Goal: Task Accomplishment & Management: Complete application form

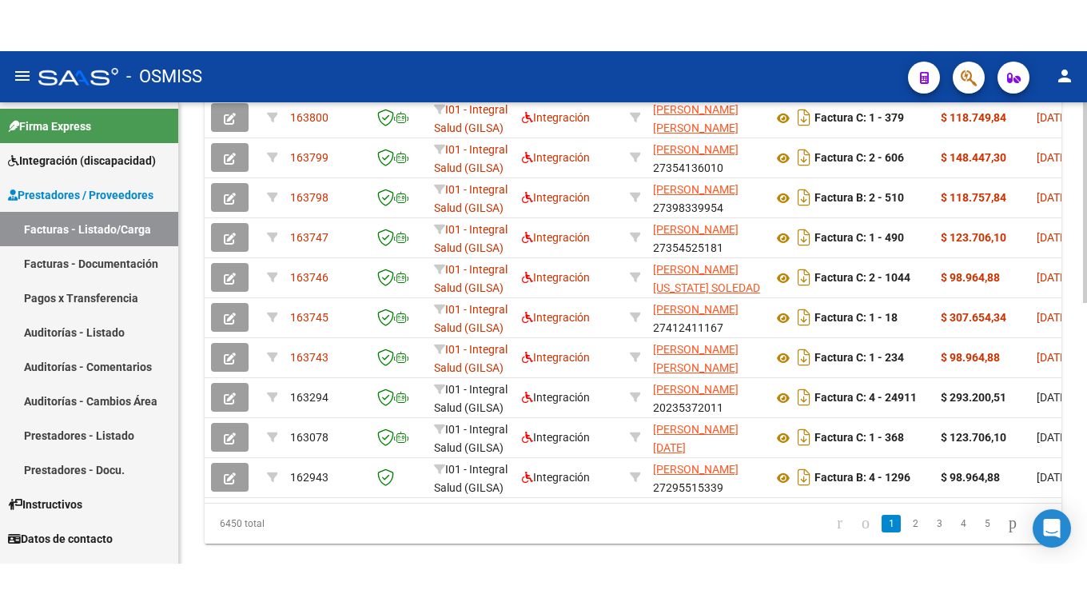
scroll to position [538, 0]
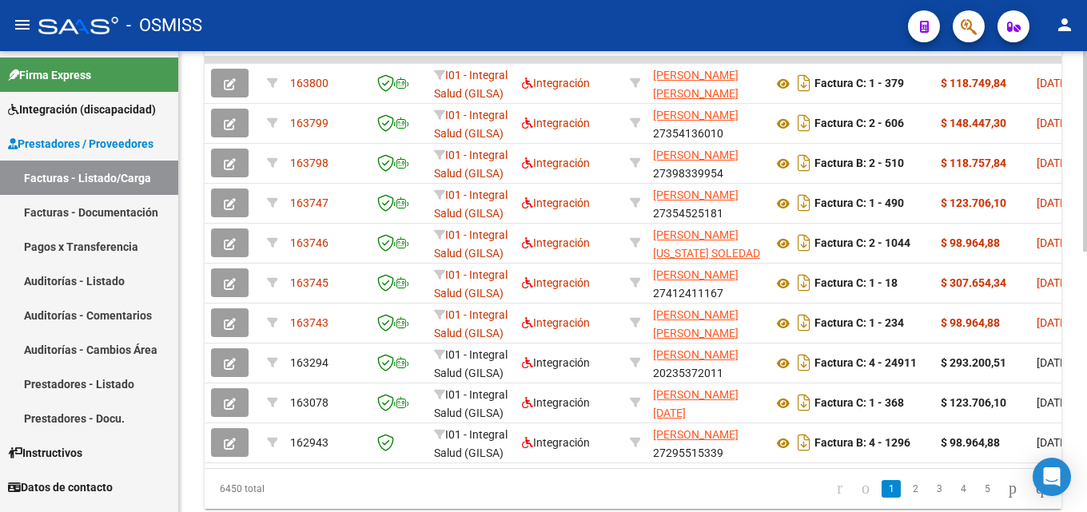
click at [1086, 362] on div at bounding box center [1085, 390] width 4 height 201
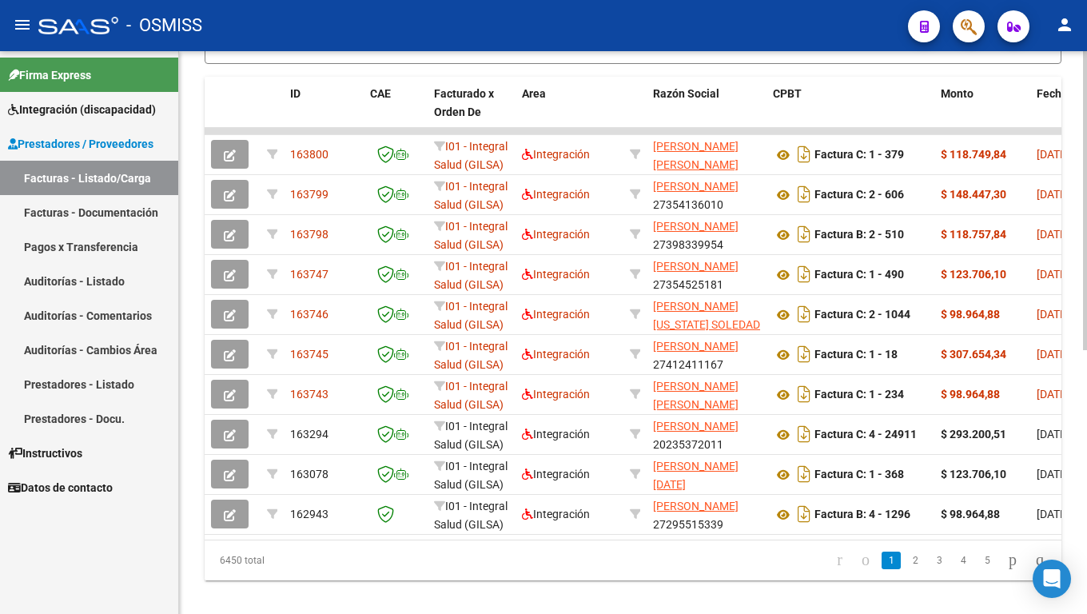
scroll to position [465, 0]
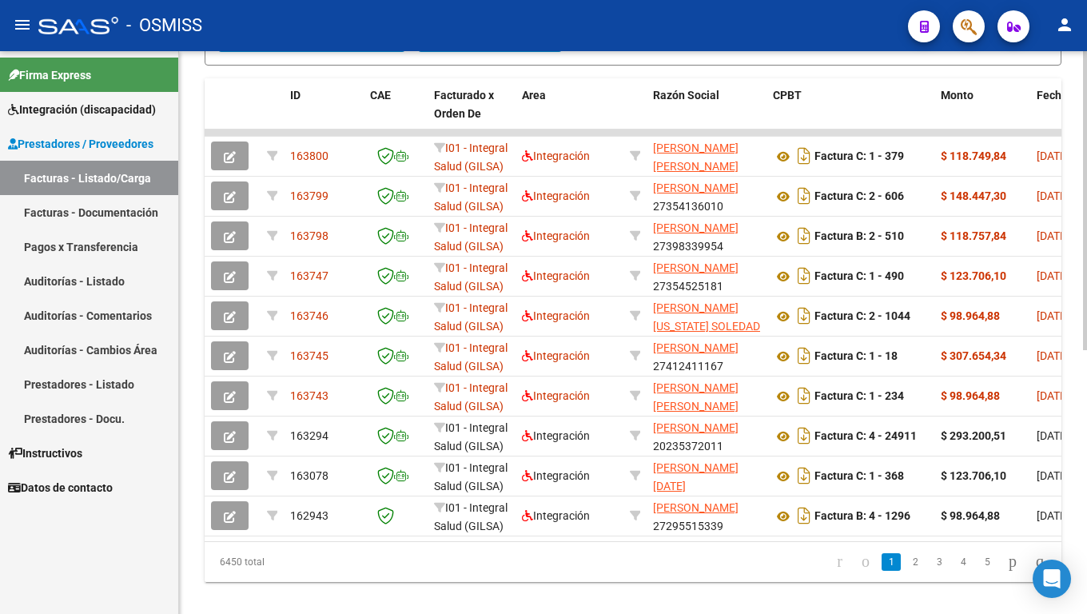
click at [1086, 336] on div at bounding box center [1085, 453] width 4 height 299
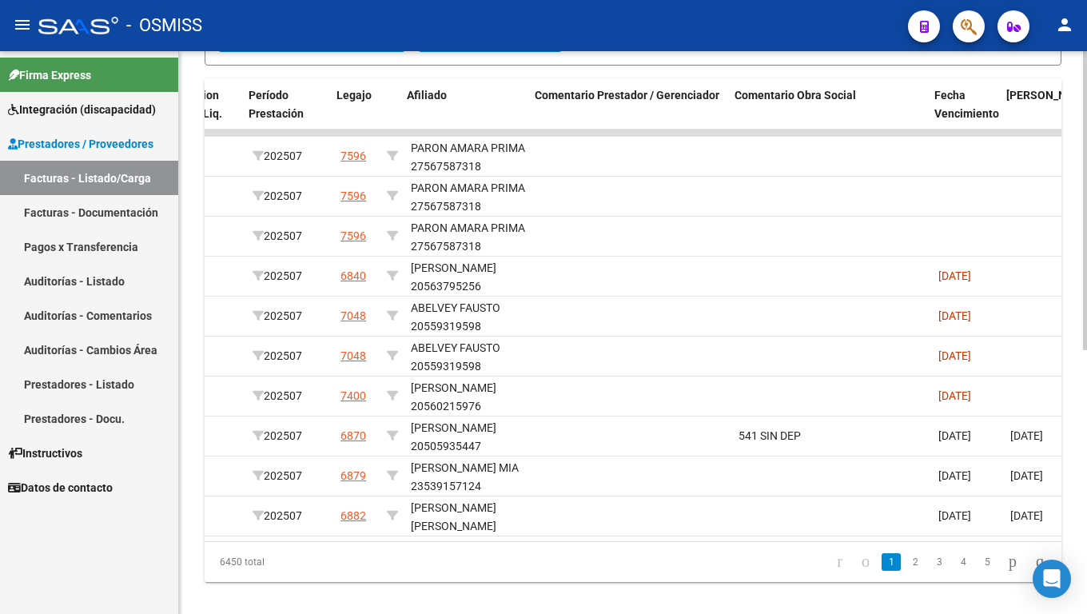
scroll to position [0, 2236]
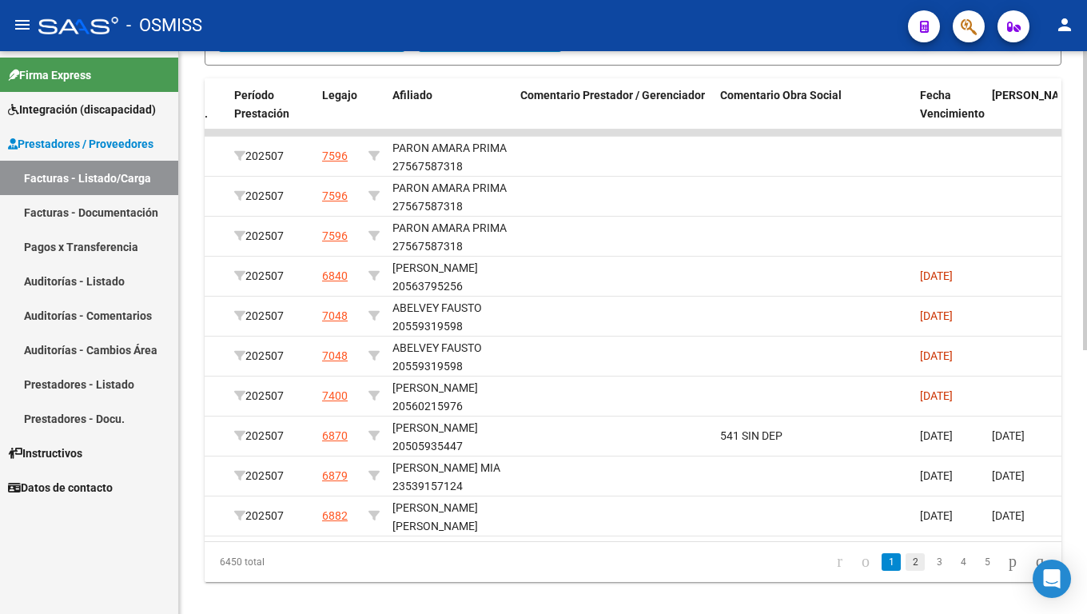
click at [905, 511] on link "2" at bounding box center [914, 562] width 19 height 18
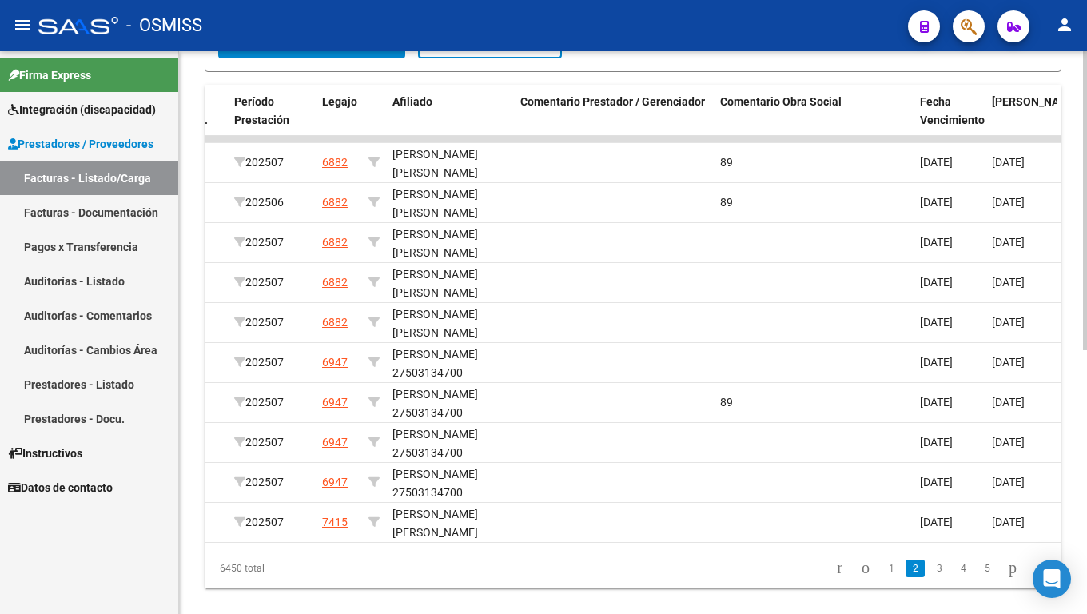
click at [1086, 411] on div at bounding box center [1085, 450] width 4 height 299
click at [929, 511] on link "3" at bounding box center [938, 569] width 19 height 18
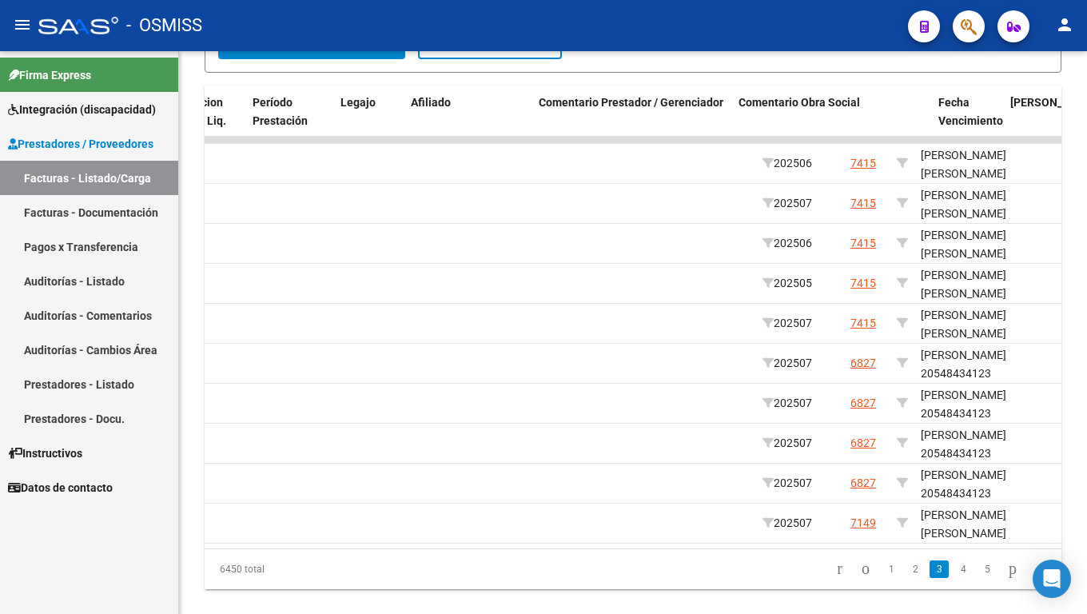
scroll to position [0, 2304]
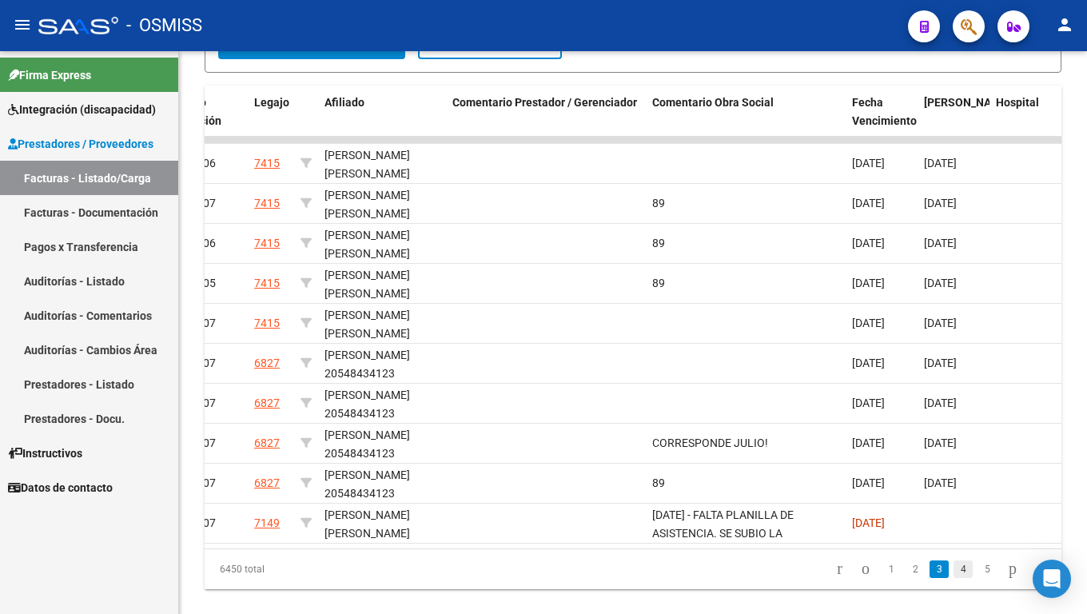
click at [953, 511] on link "4" at bounding box center [962, 569] width 19 height 18
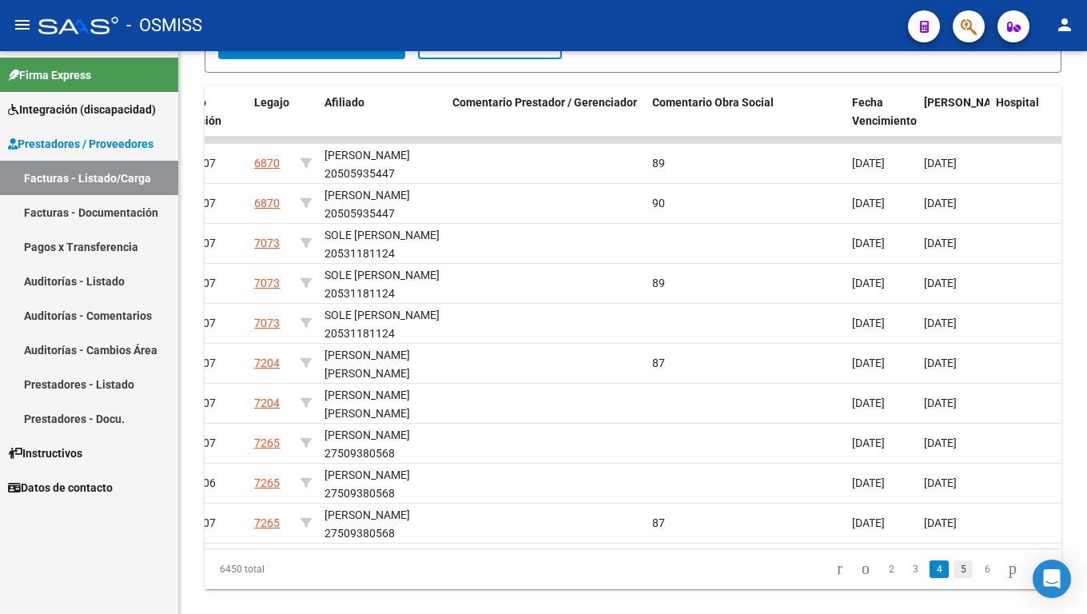
click at [953, 511] on link "5" at bounding box center [962, 569] width 19 height 18
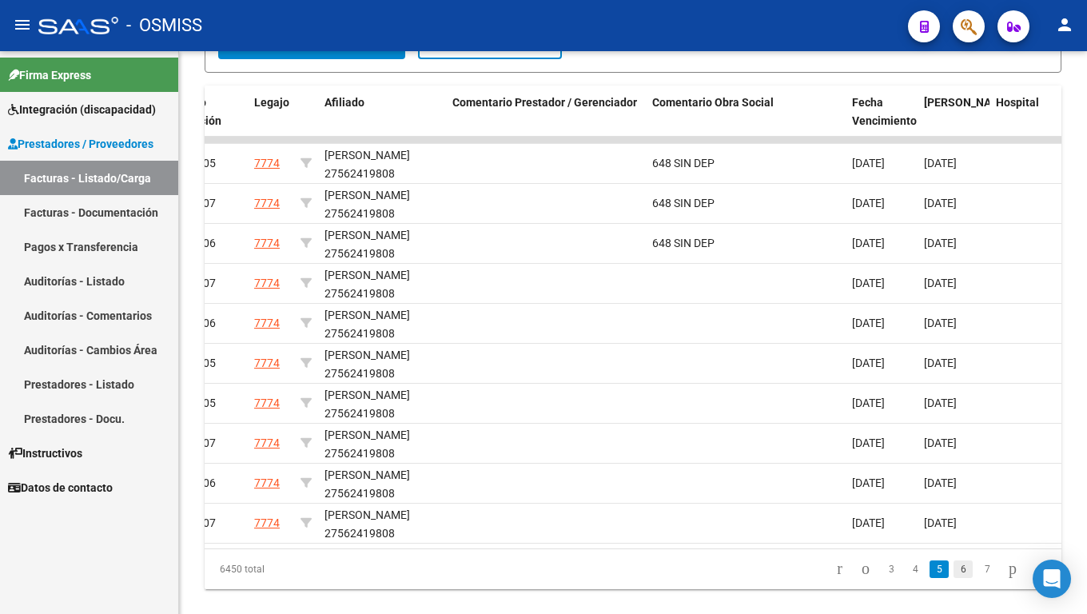
click at [953, 511] on link "6" at bounding box center [962, 569] width 19 height 18
click at [953, 511] on link "7" at bounding box center [962, 569] width 19 height 18
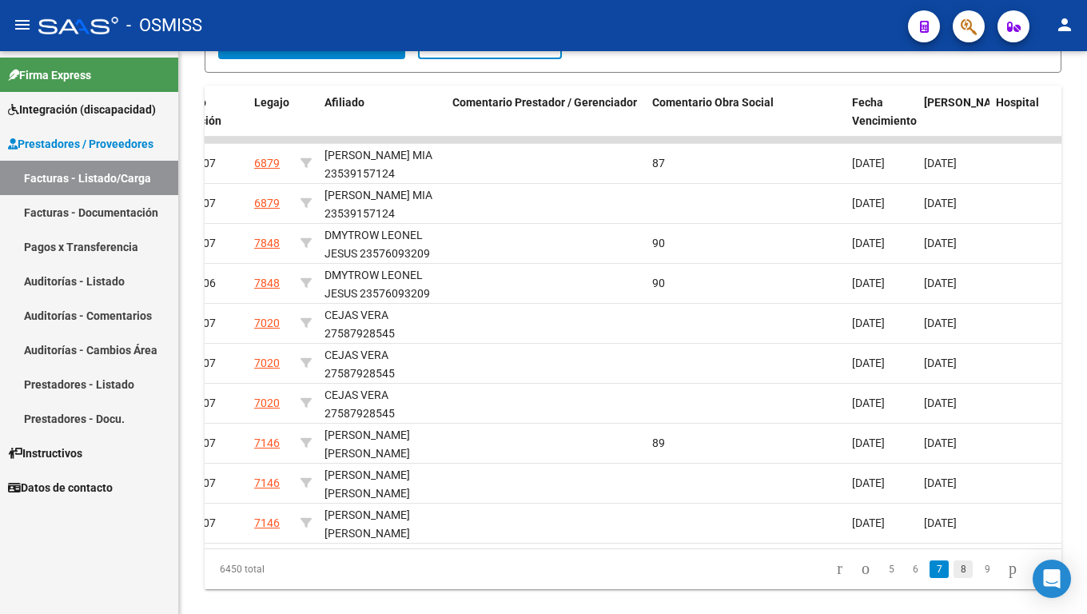
click at [953, 511] on link "8" at bounding box center [962, 569] width 19 height 18
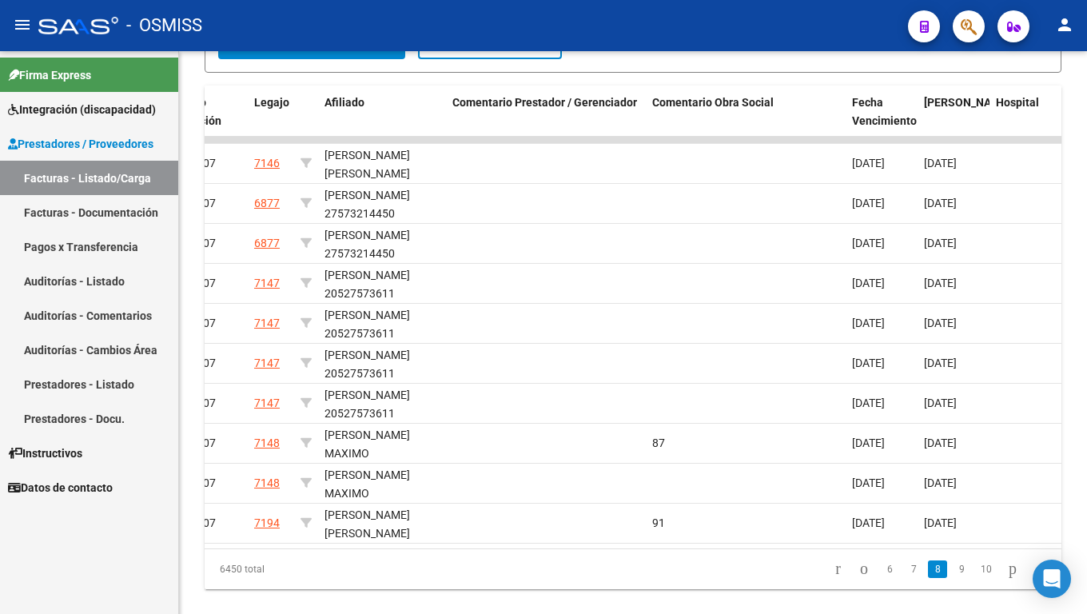
click at [951, 511] on link "9" at bounding box center [960, 569] width 19 height 18
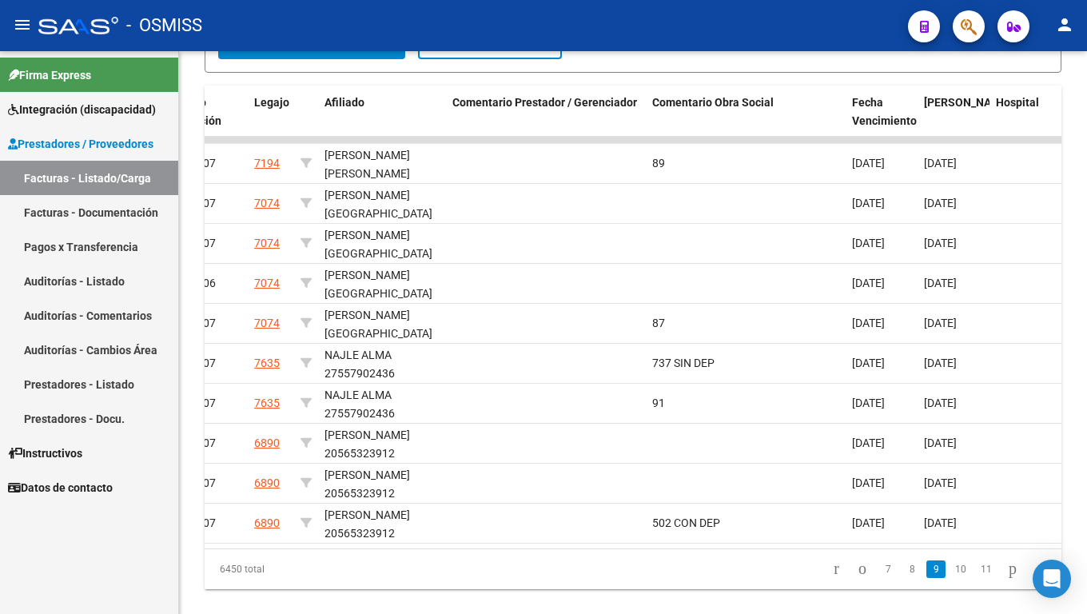
click at [950, 511] on link "10" at bounding box center [960, 569] width 21 height 18
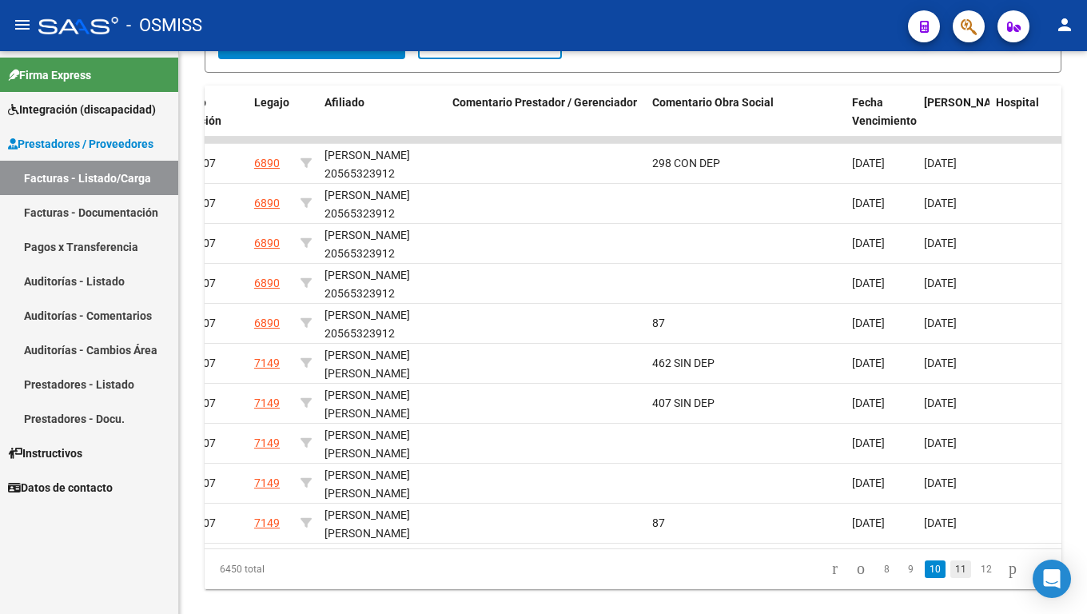
click at [950, 511] on link "11" at bounding box center [960, 569] width 21 height 18
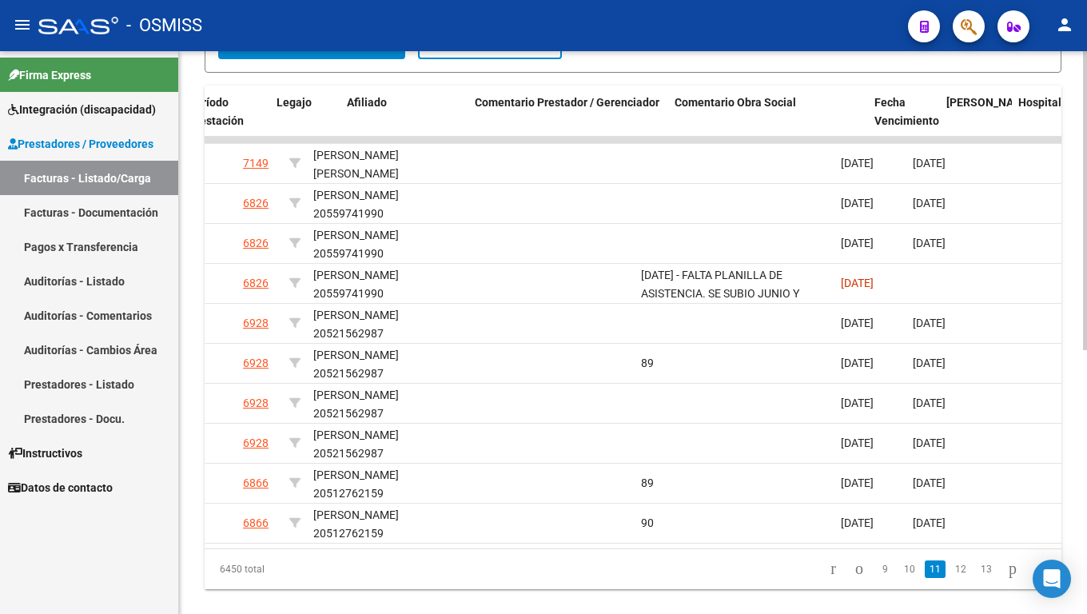
scroll to position [0, 2282]
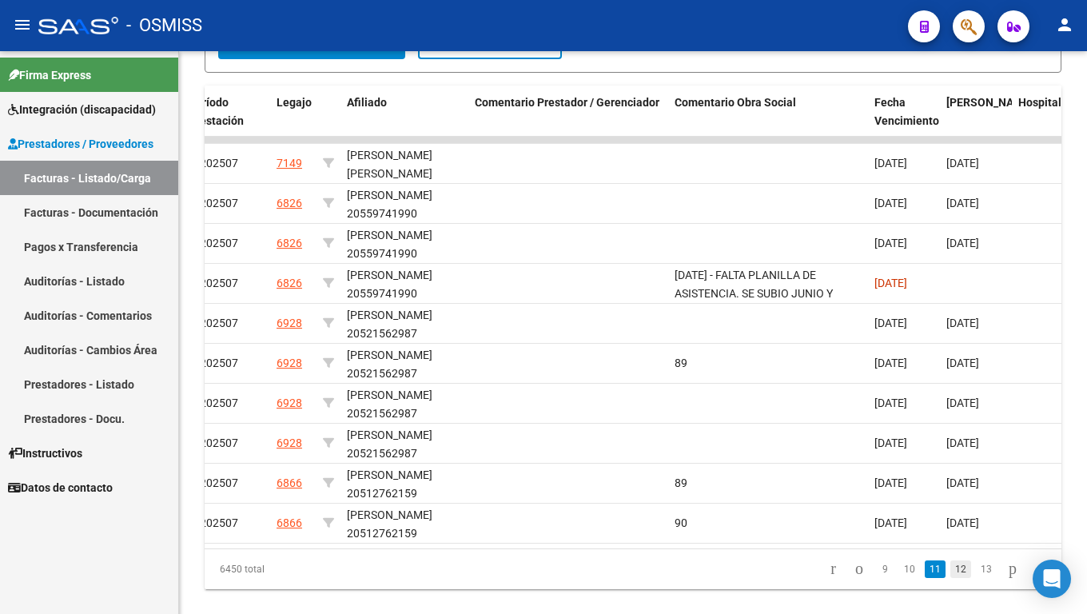
click at [950, 511] on link "12" at bounding box center [960, 569] width 21 height 18
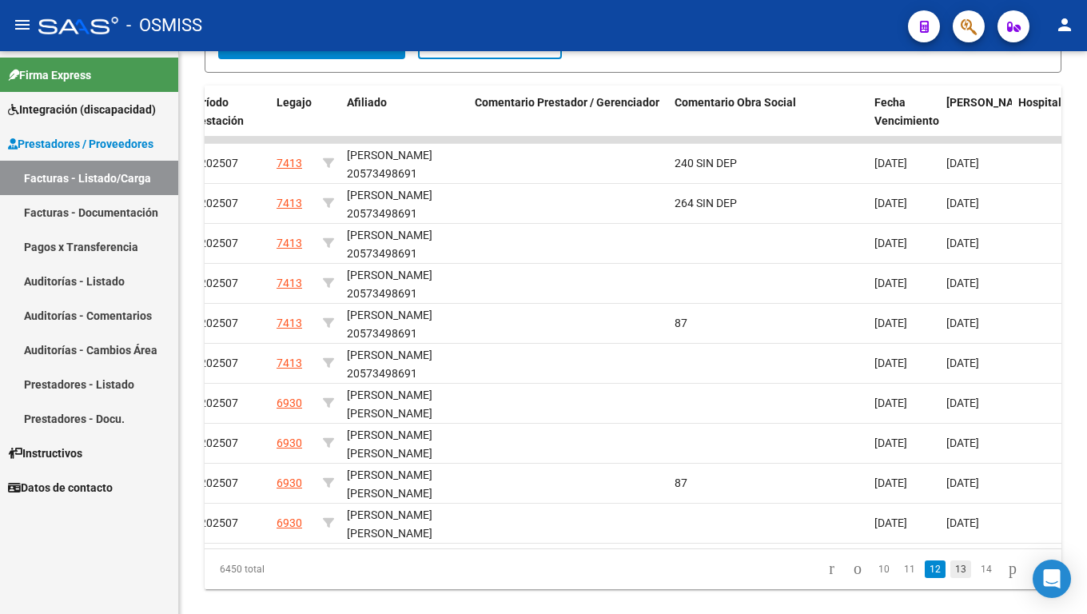
click at [950, 511] on link "13" at bounding box center [960, 569] width 21 height 18
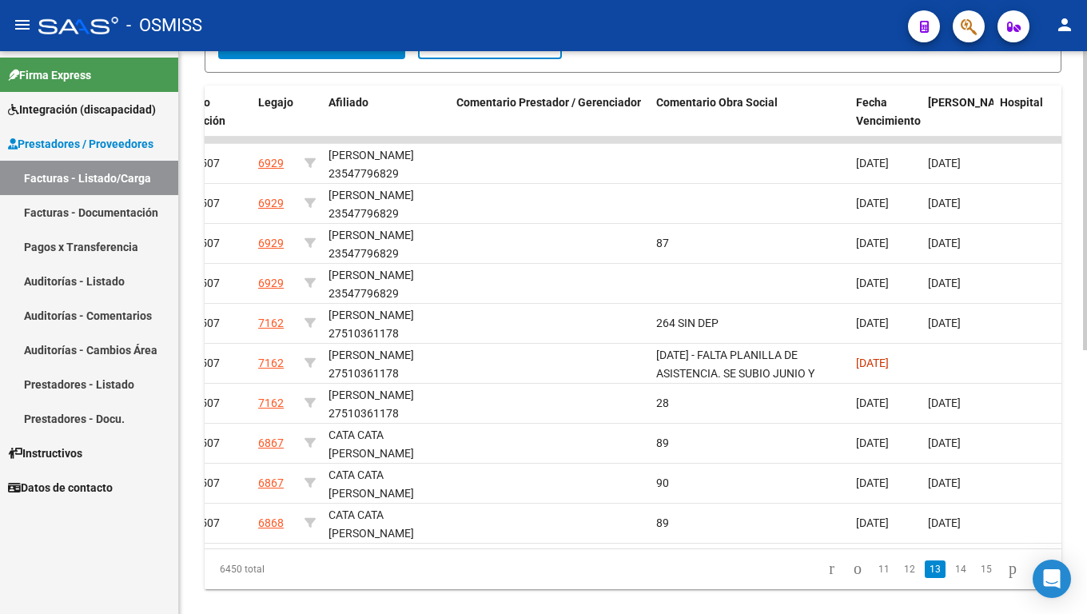
scroll to position [0, 2293]
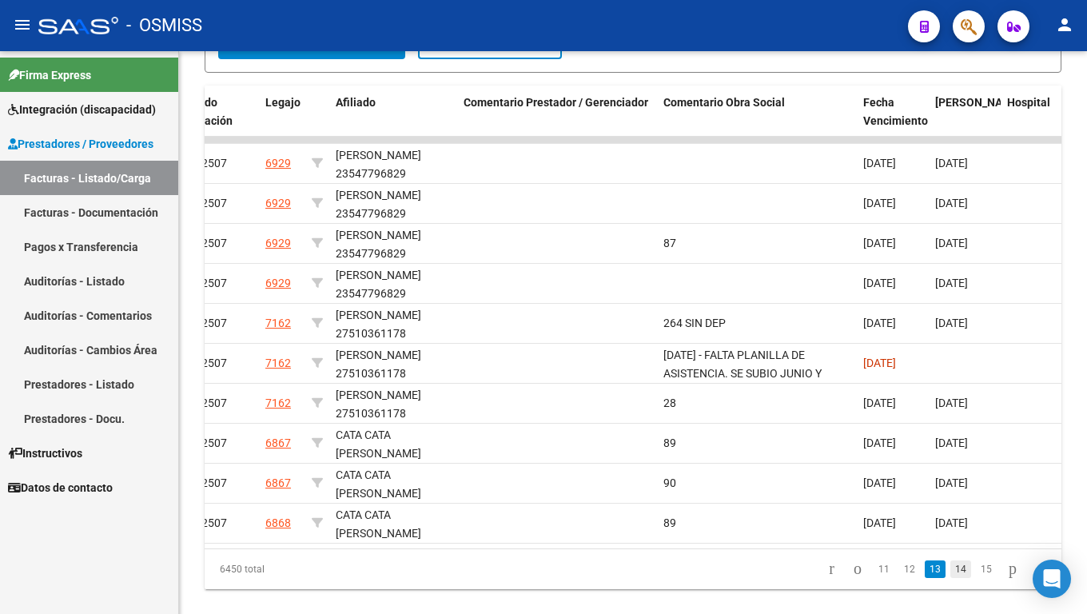
click at [950, 511] on link "14" at bounding box center [960, 569] width 21 height 18
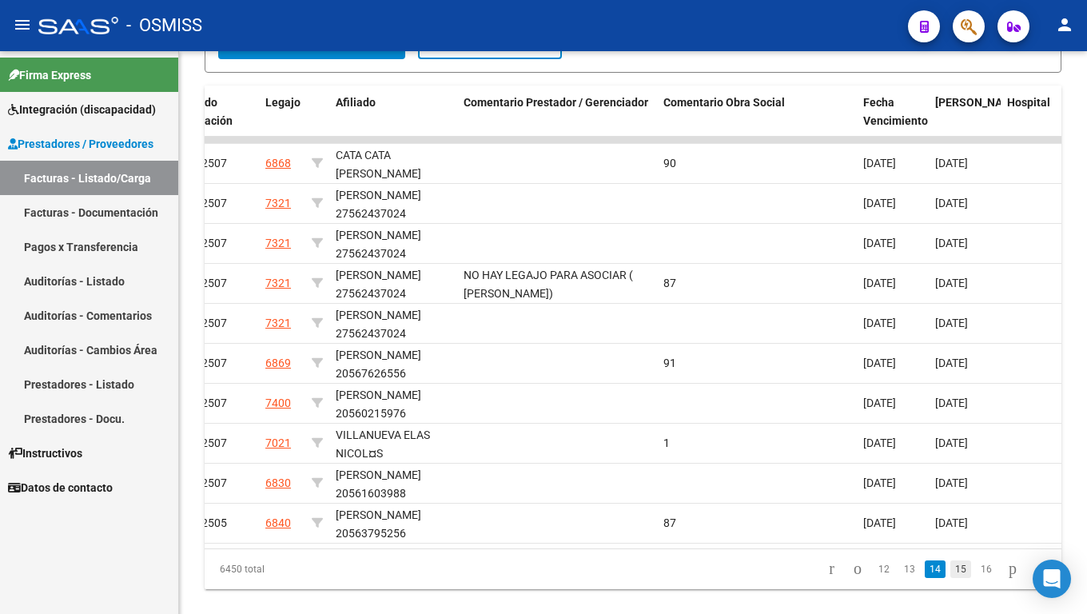
click at [950, 511] on link "15" at bounding box center [960, 569] width 21 height 18
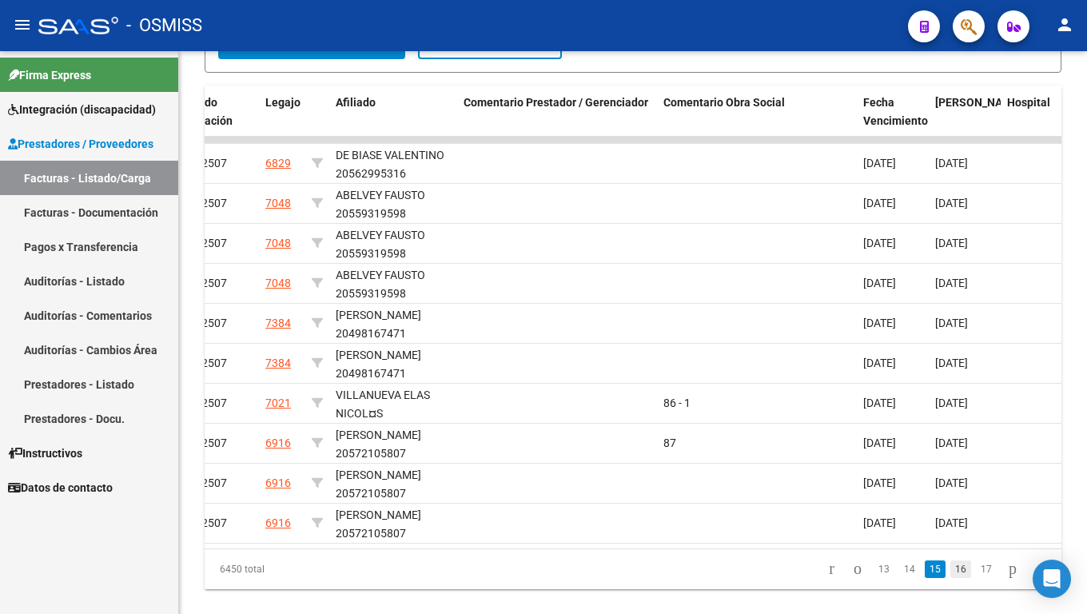
click at [950, 511] on link "16" at bounding box center [960, 569] width 21 height 18
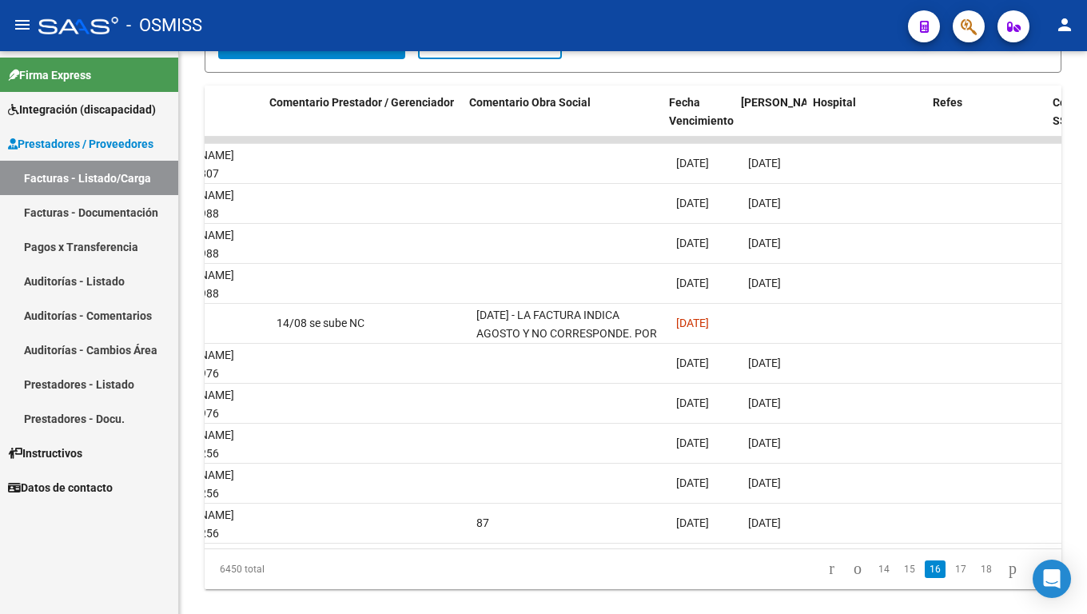
scroll to position [0, 2708]
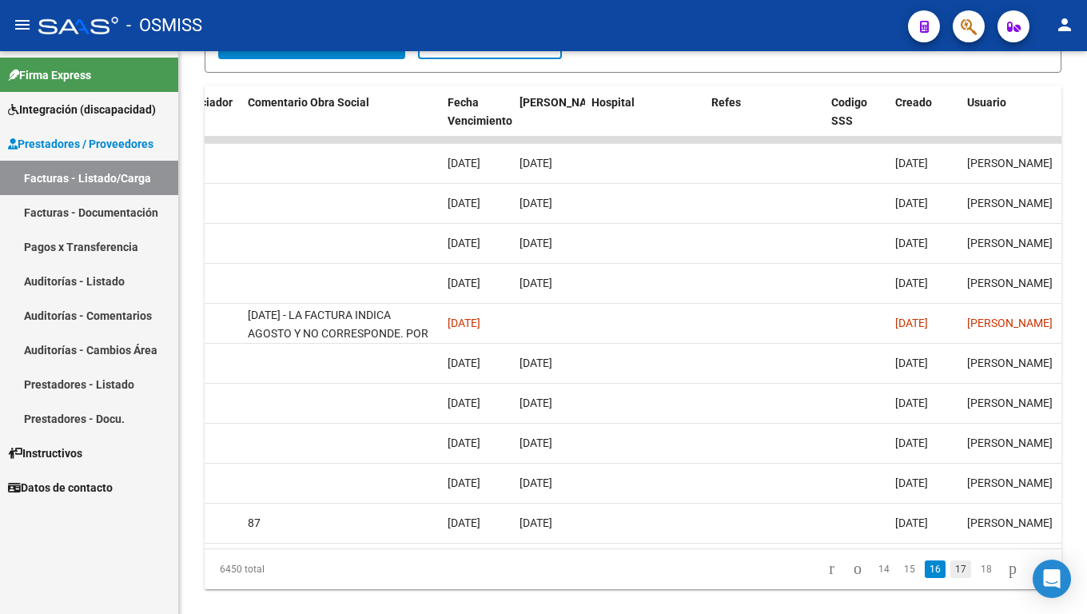
click at [950, 511] on link "17" at bounding box center [960, 569] width 21 height 18
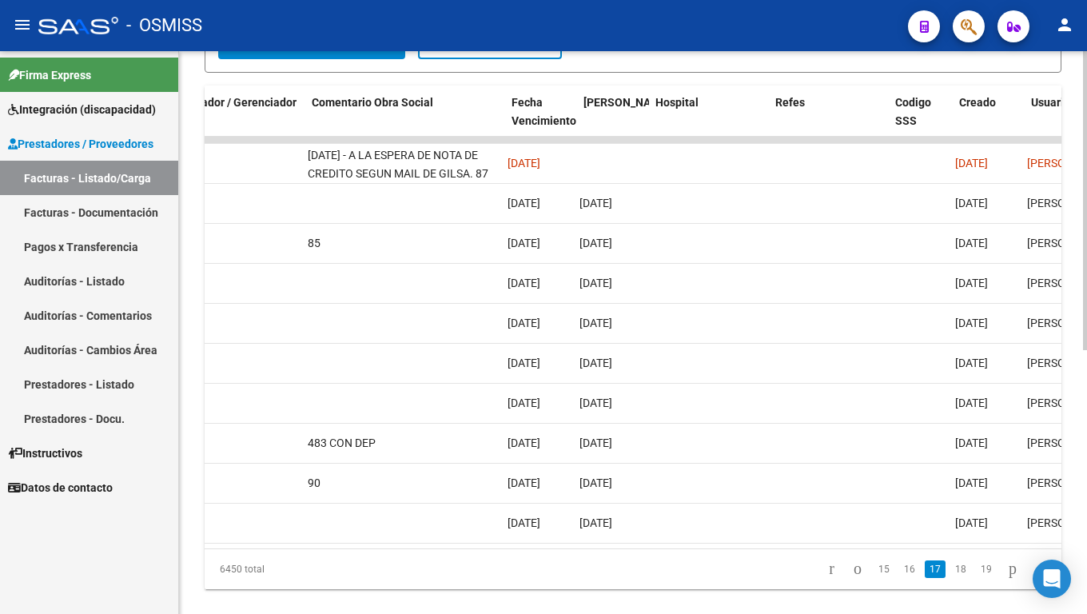
scroll to position [0, 2521]
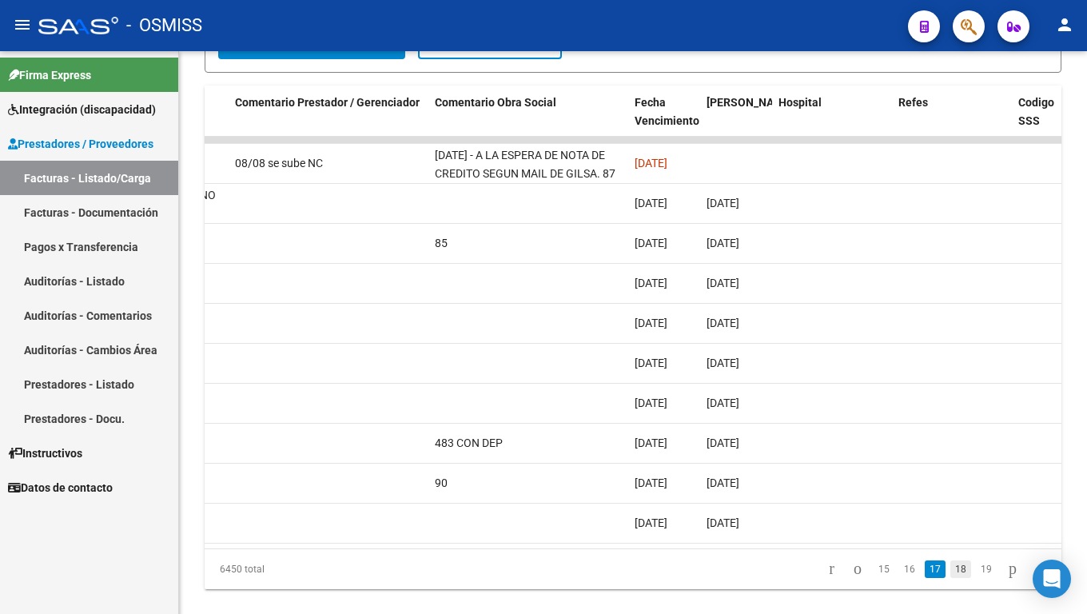
click at [950, 511] on link "18" at bounding box center [960, 569] width 21 height 18
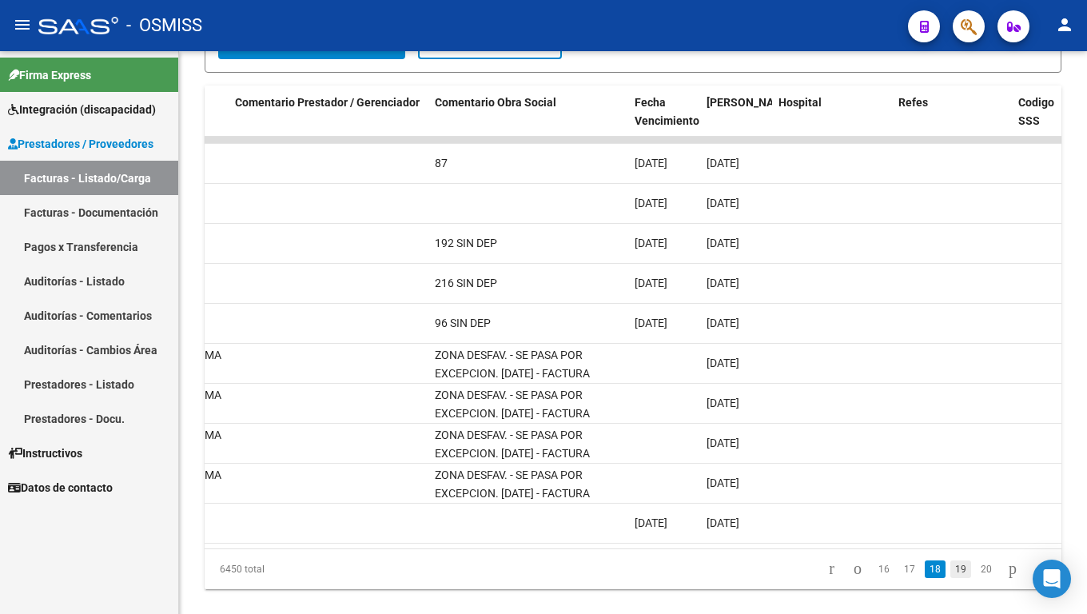
click at [950, 511] on link "19" at bounding box center [960, 569] width 21 height 18
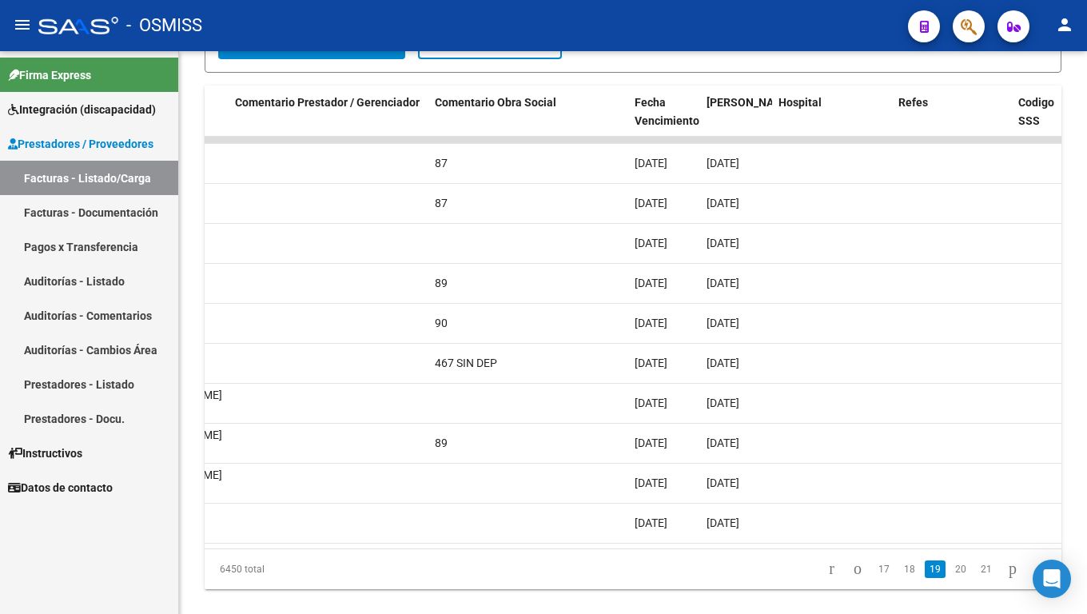
click at [1071, 24] on mat-icon "person" at bounding box center [1064, 24] width 19 height 19
click at [1039, 91] on button "exit_to_app Salir" at bounding box center [1031, 105] width 97 height 38
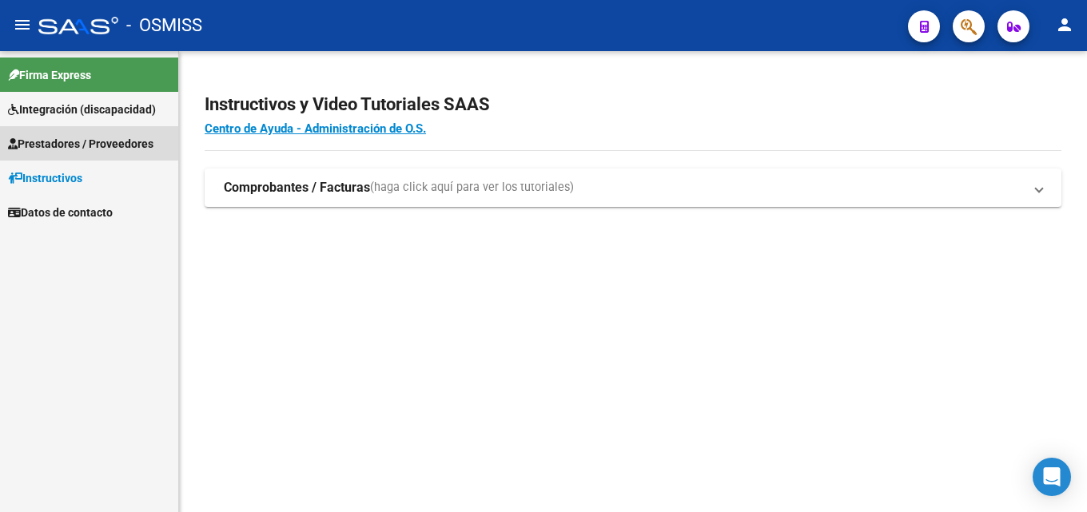
click at [70, 141] on span "Prestadores / Proveedores" at bounding box center [80, 144] width 145 height 18
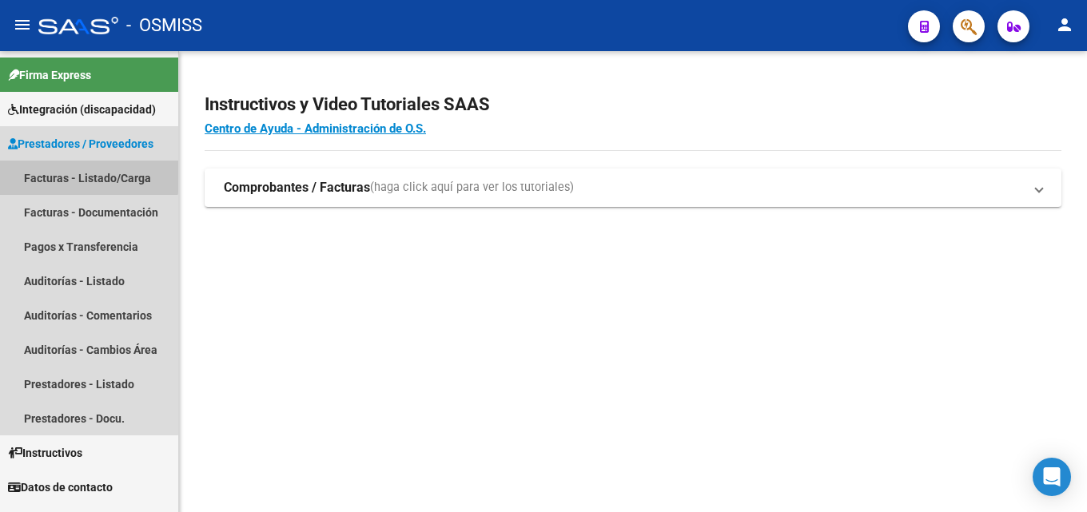
click at [68, 168] on link "Facturas - Listado/Carga" at bounding box center [89, 178] width 178 height 34
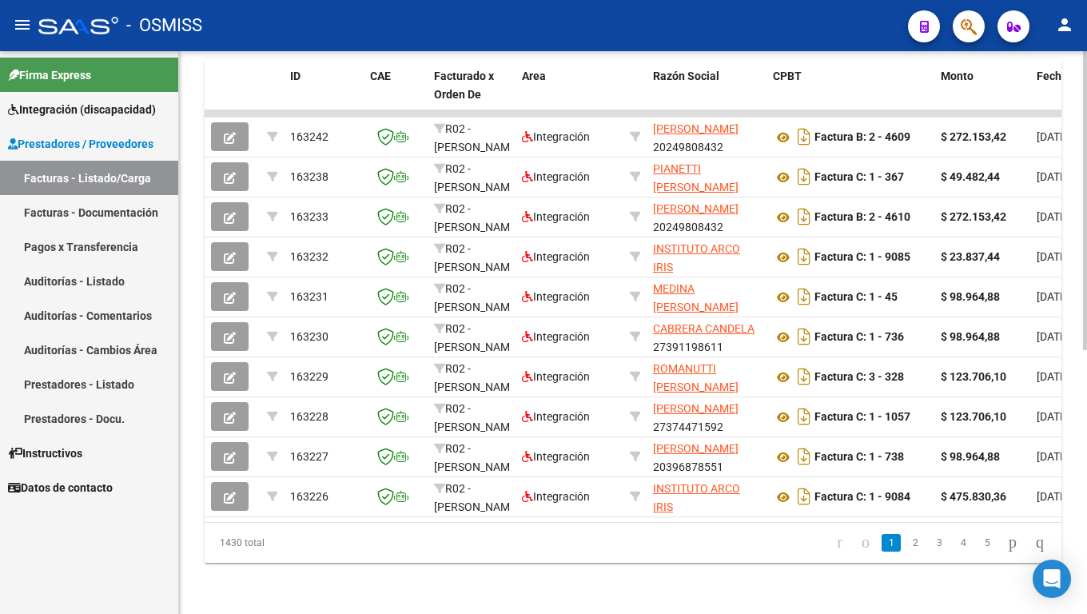
scroll to position [477, 0]
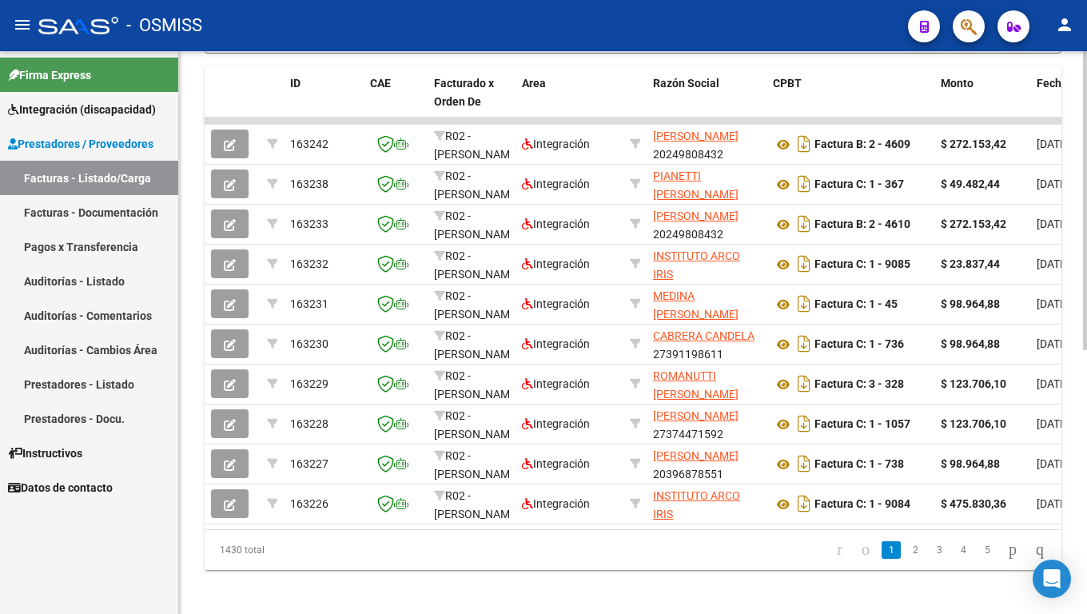
click at [1086, 426] on div at bounding box center [1085, 460] width 4 height 299
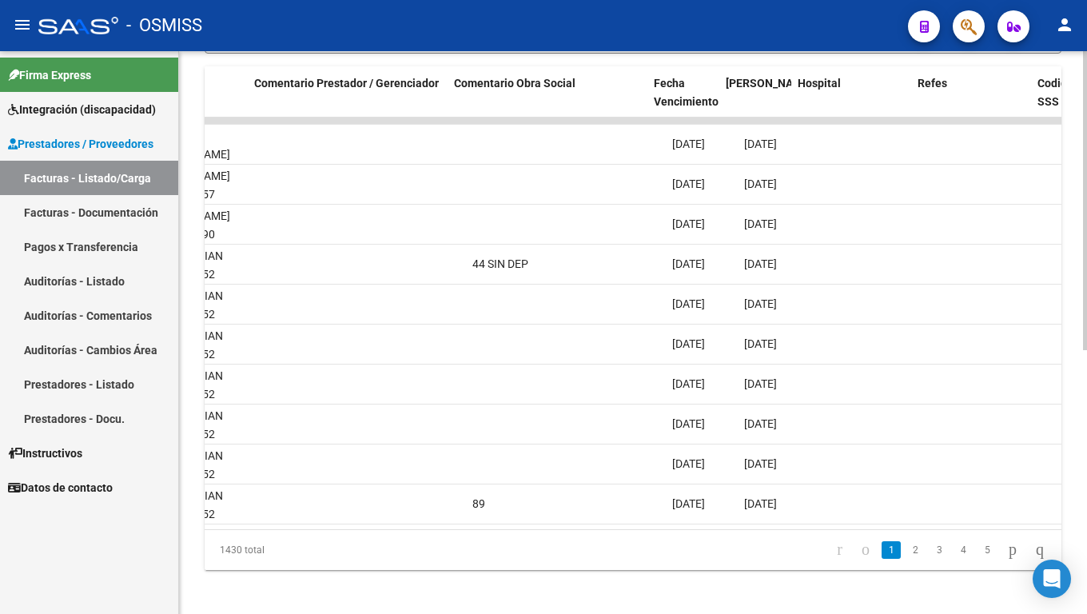
scroll to position [0, 2502]
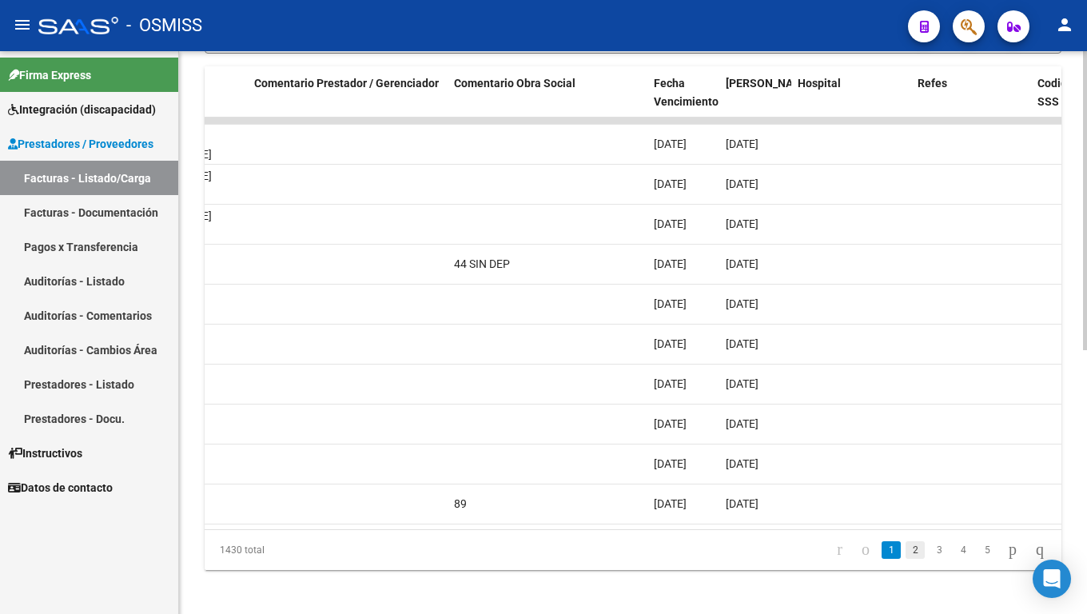
click at [905, 511] on link "2" at bounding box center [914, 550] width 19 height 18
click at [929, 511] on link "3" at bounding box center [938, 550] width 19 height 18
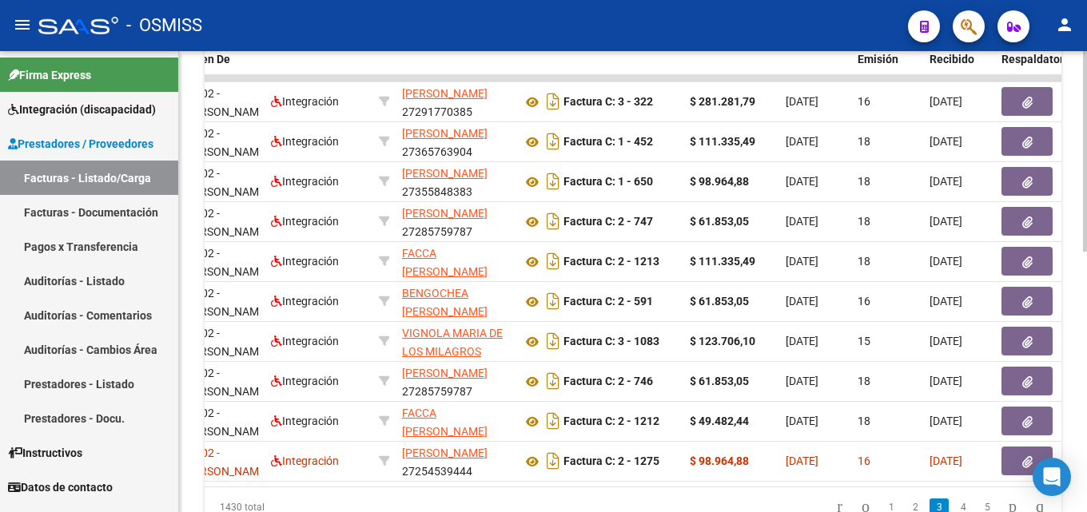
scroll to position [534, 0]
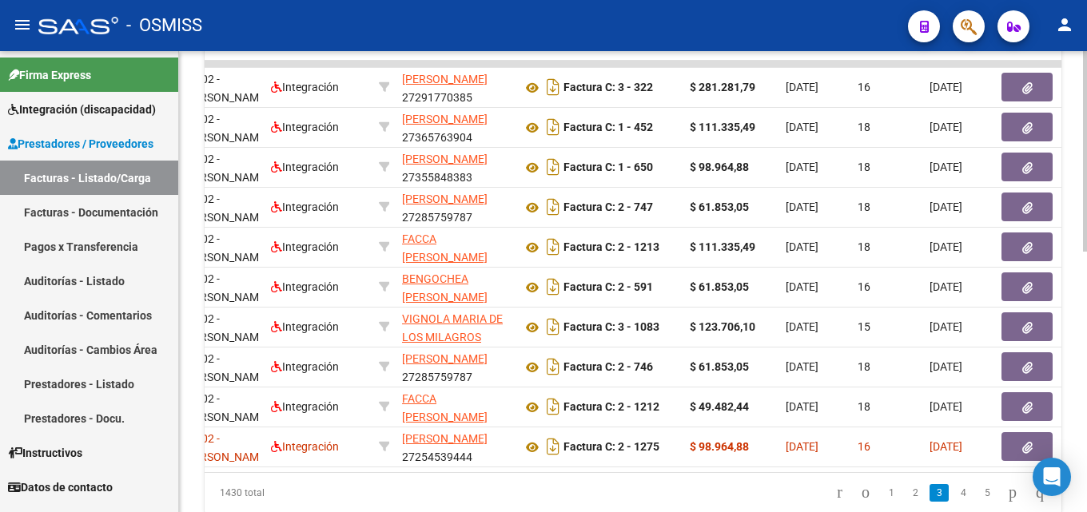
click at [1086, 302] on div at bounding box center [1085, 388] width 4 height 201
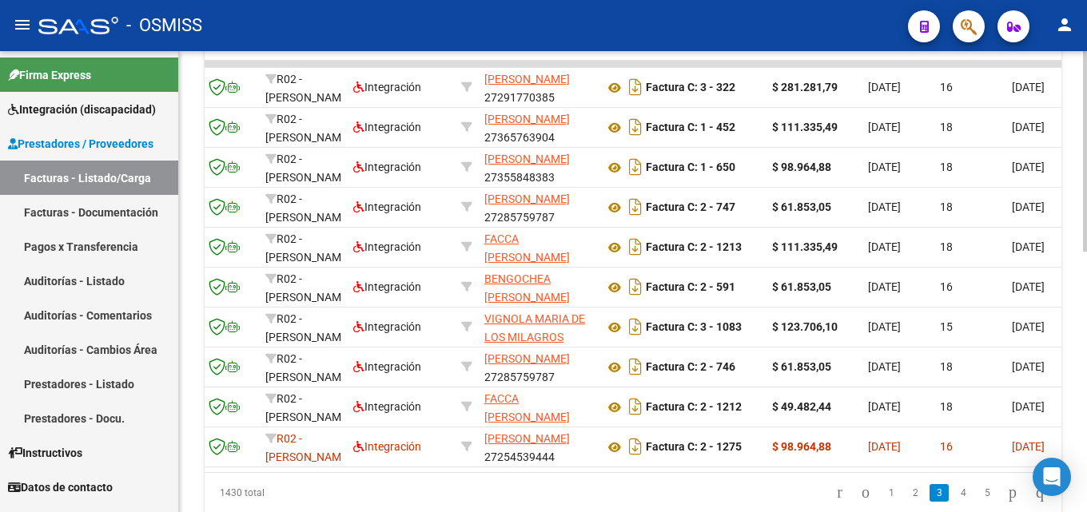
scroll to position [0, 0]
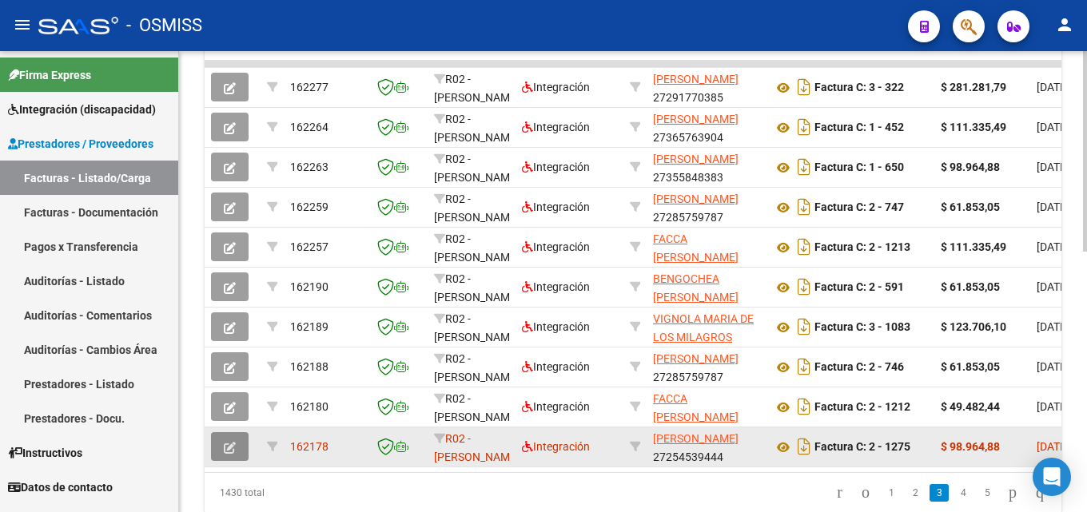
click at [223, 444] on button "button" at bounding box center [230, 446] width 38 height 29
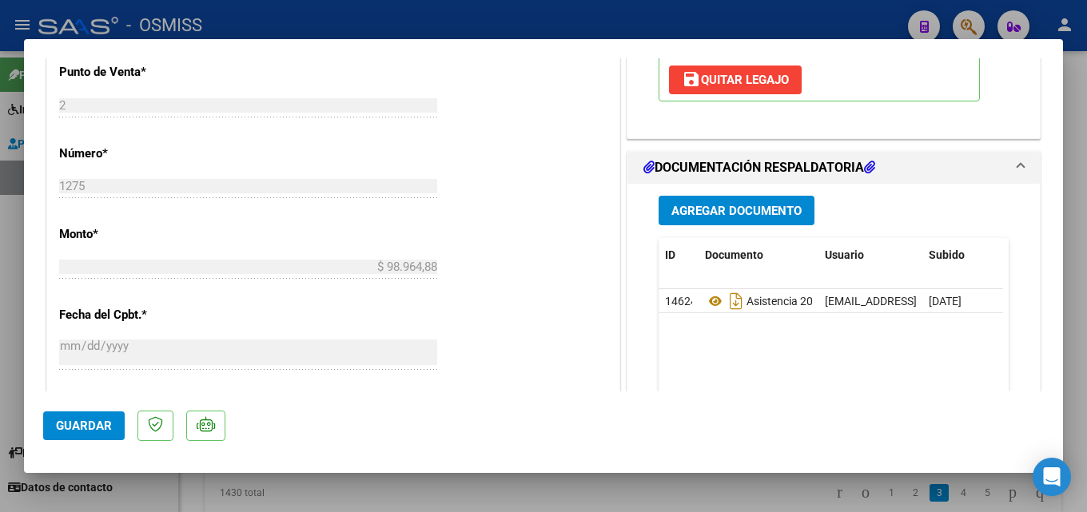
scroll to position [663, 0]
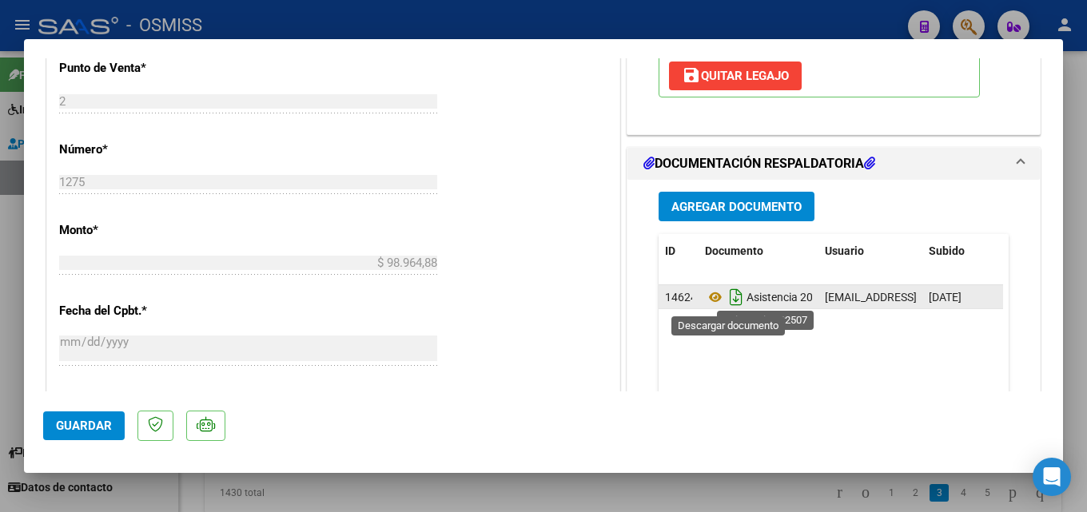
click at [727, 297] on icon "Descargar documento" at bounding box center [735, 297] width 21 height 26
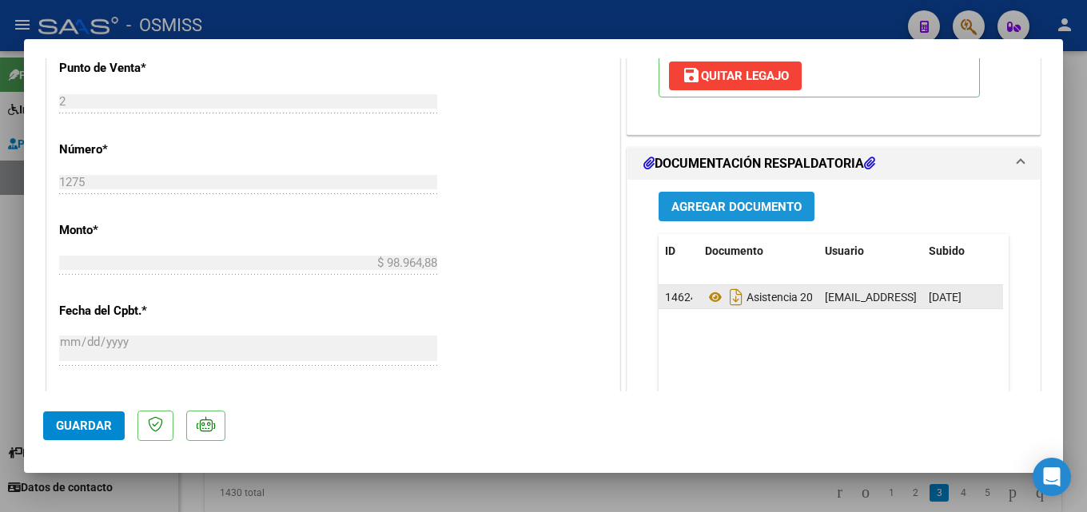
click at [751, 209] on span "Agregar Documento" at bounding box center [736, 207] width 130 height 14
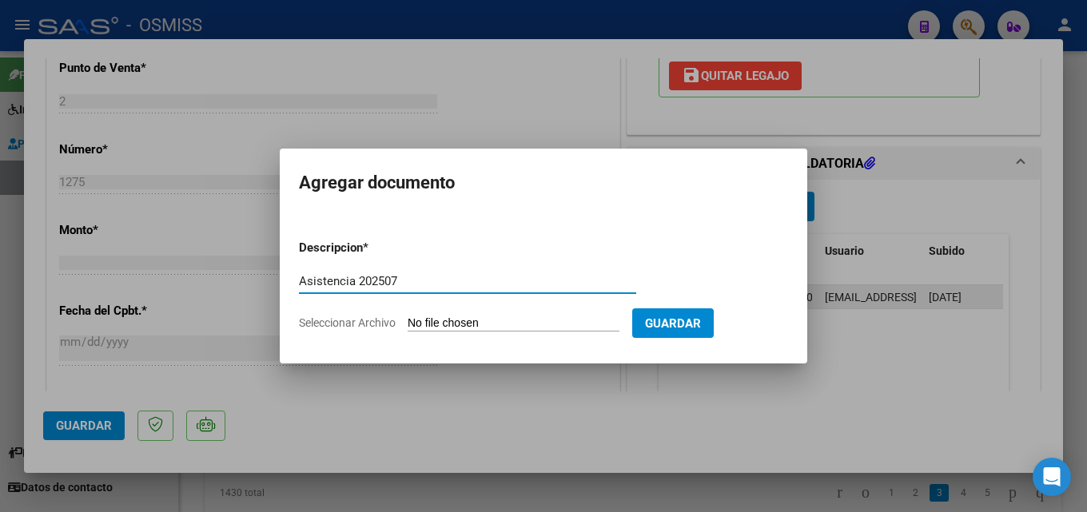
type input "Asistencia 202507"
click at [518, 321] on input "Seleccionar Archivo" at bounding box center [513, 323] width 212 height 15
type input "C:\fakepath\Catera. Asistencia 202507.pdf"
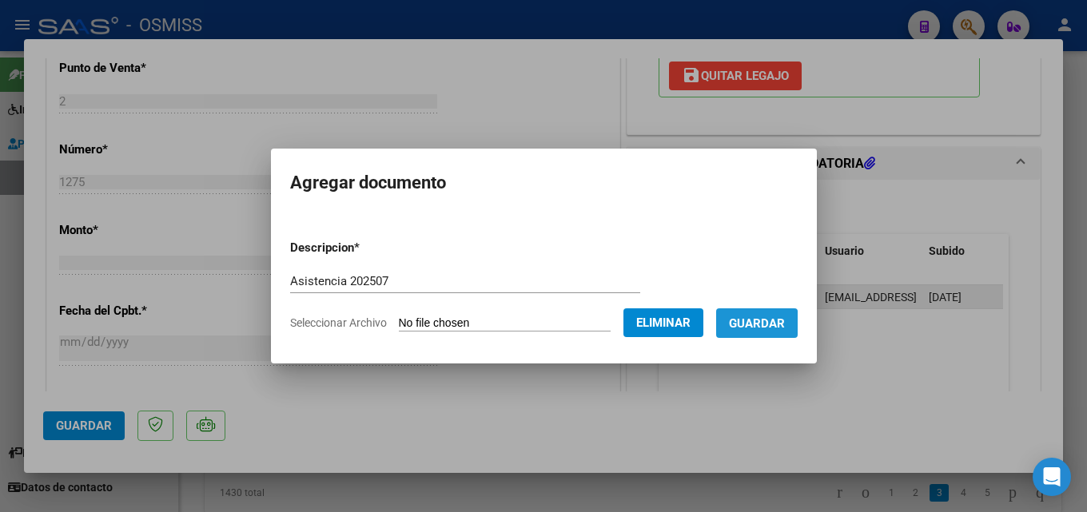
click at [757, 326] on span "Guardar" at bounding box center [757, 323] width 56 height 14
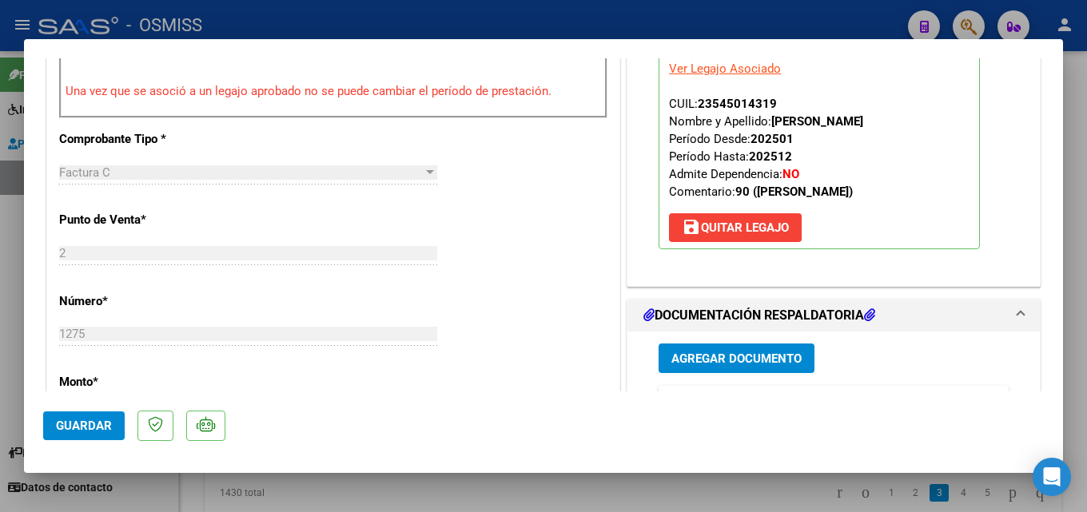
scroll to position [1038, 0]
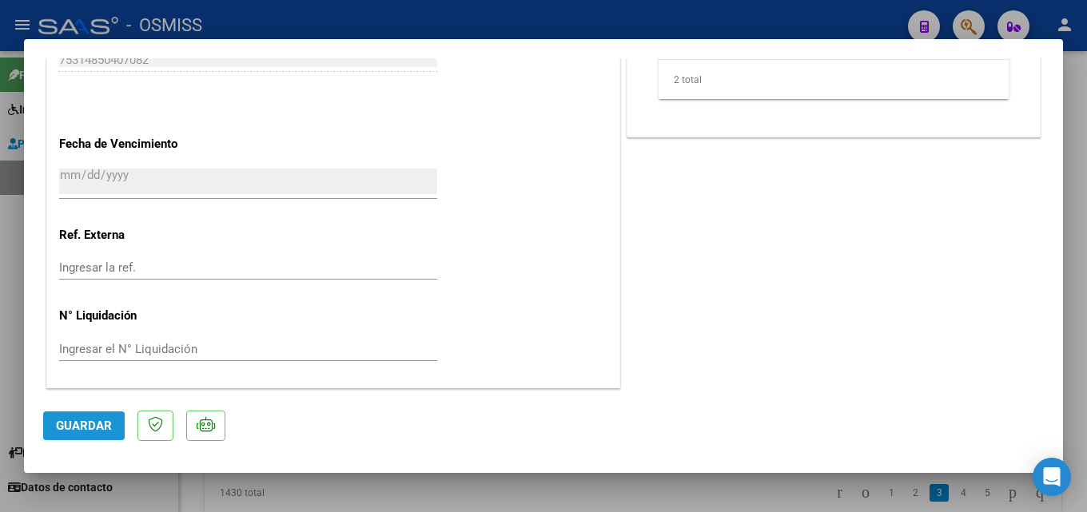
click at [54, 417] on button "Guardar" at bounding box center [83, 425] width 81 height 29
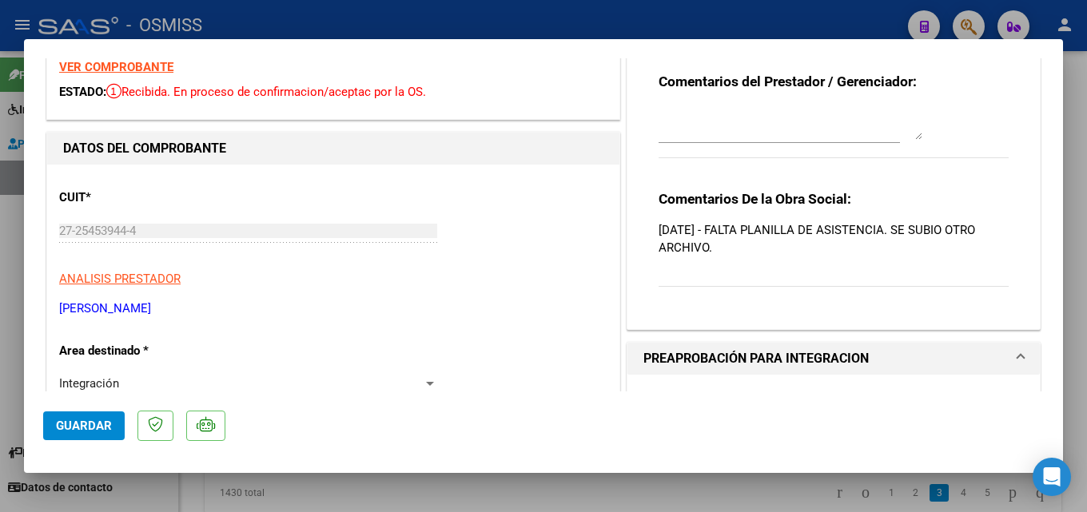
scroll to position [22, 0]
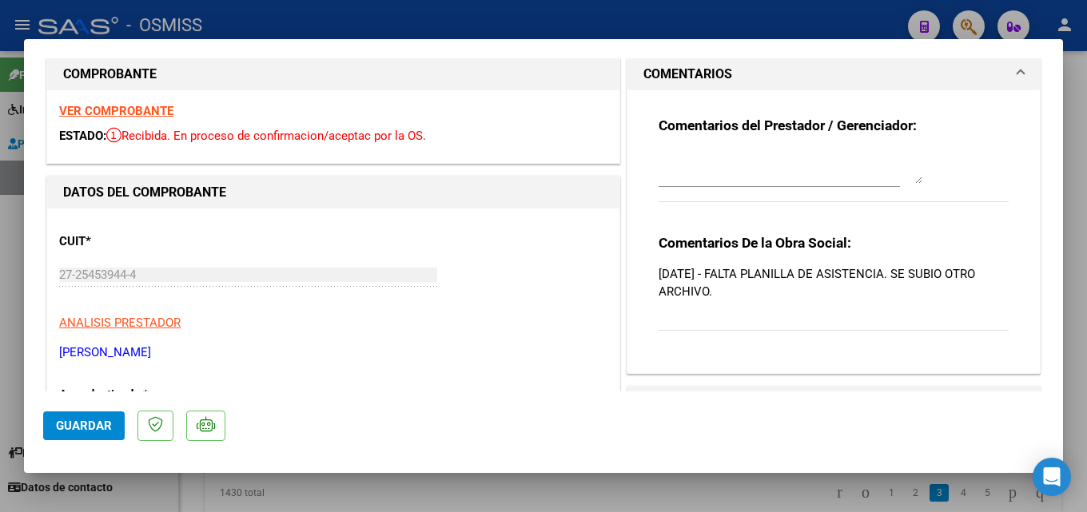
click at [679, 182] on textarea at bounding box center [790, 168] width 264 height 32
type textarea "19/08 cargo planilla de asistencia"
click at [88, 434] on button "Guardar" at bounding box center [83, 425] width 81 height 29
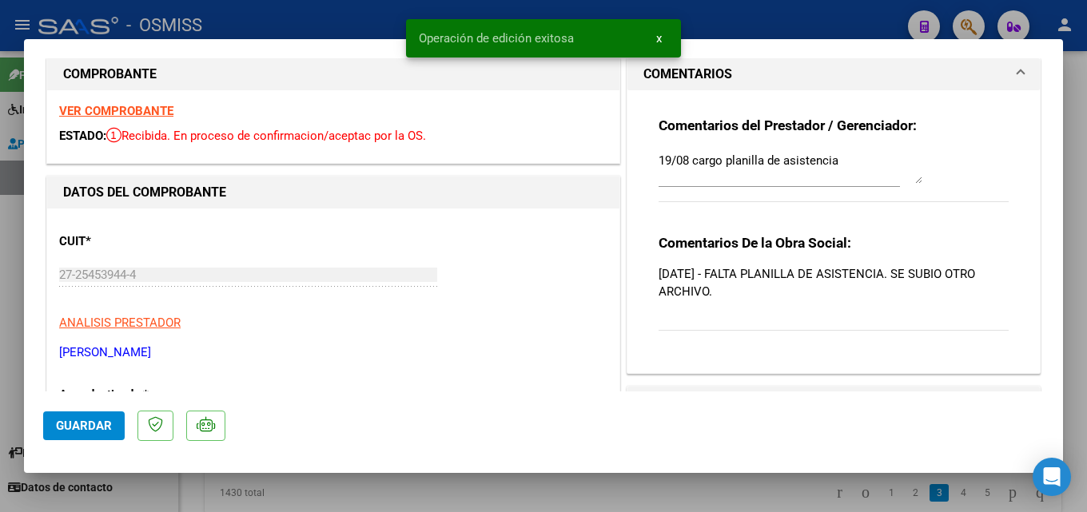
click at [725, 486] on div at bounding box center [543, 256] width 1087 height 512
type input "$ 0,00"
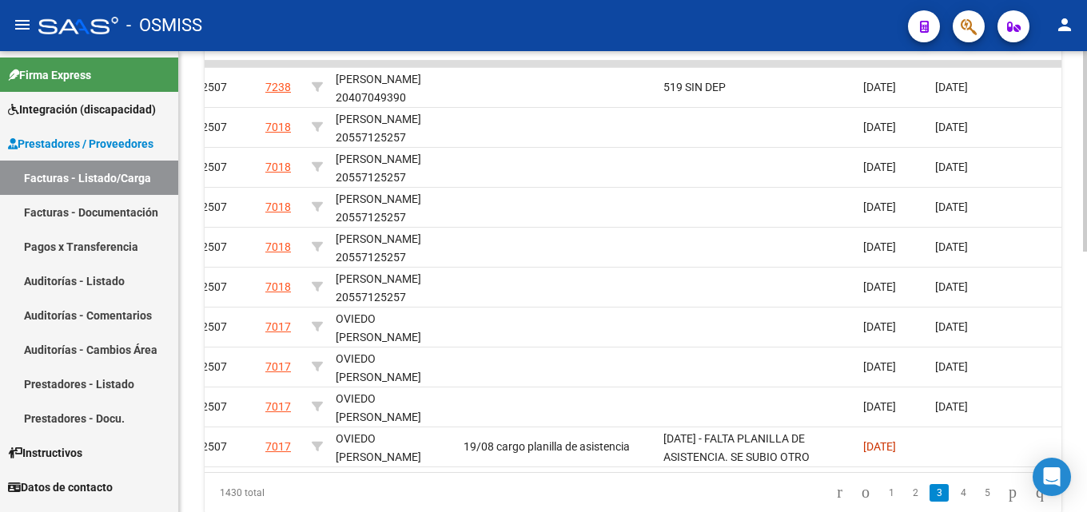
scroll to position [0, 2303]
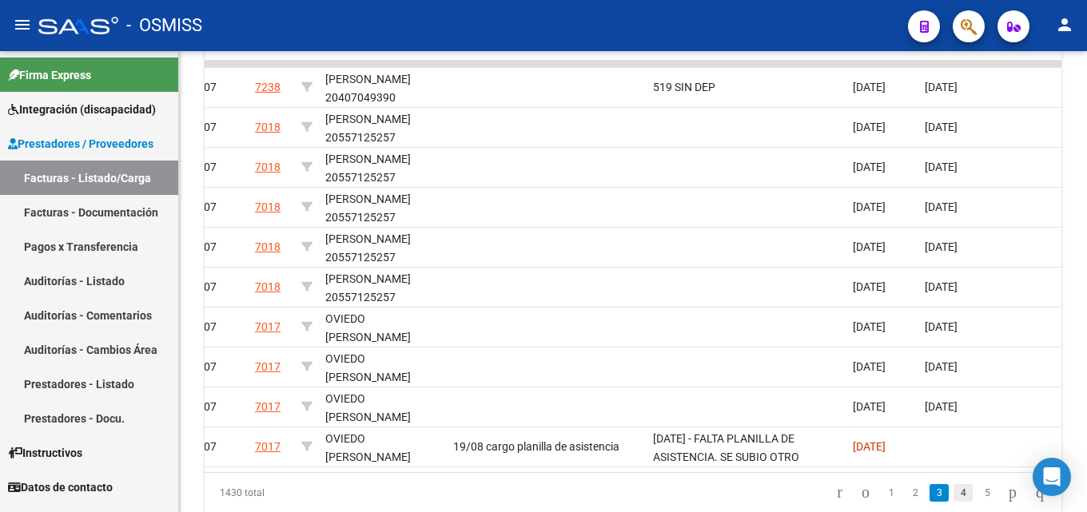
click at [953, 501] on link "4" at bounding box center [962, 493] width 19 height 18
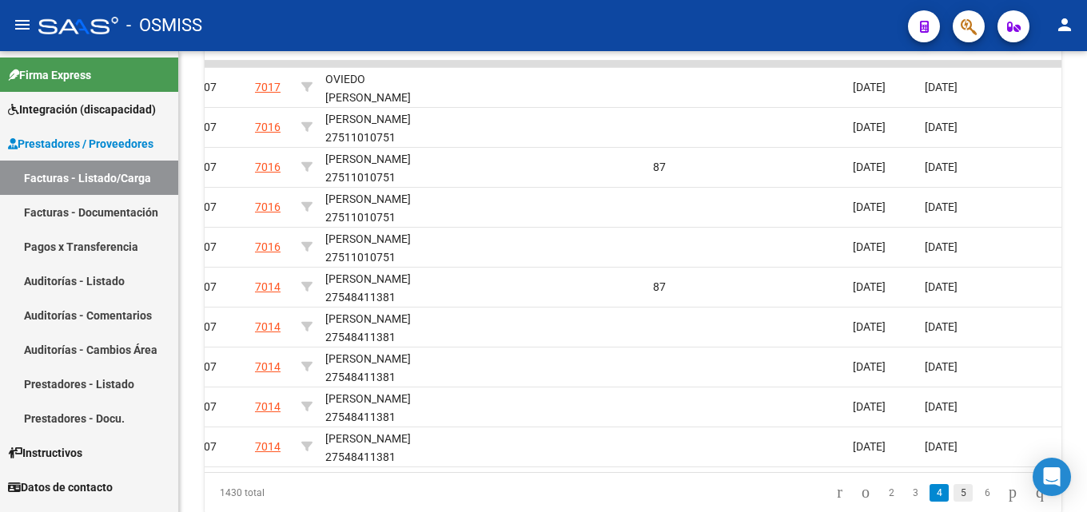
click at [953, 502] on link "5" at bounding box center [962, 493] width 19 height 18
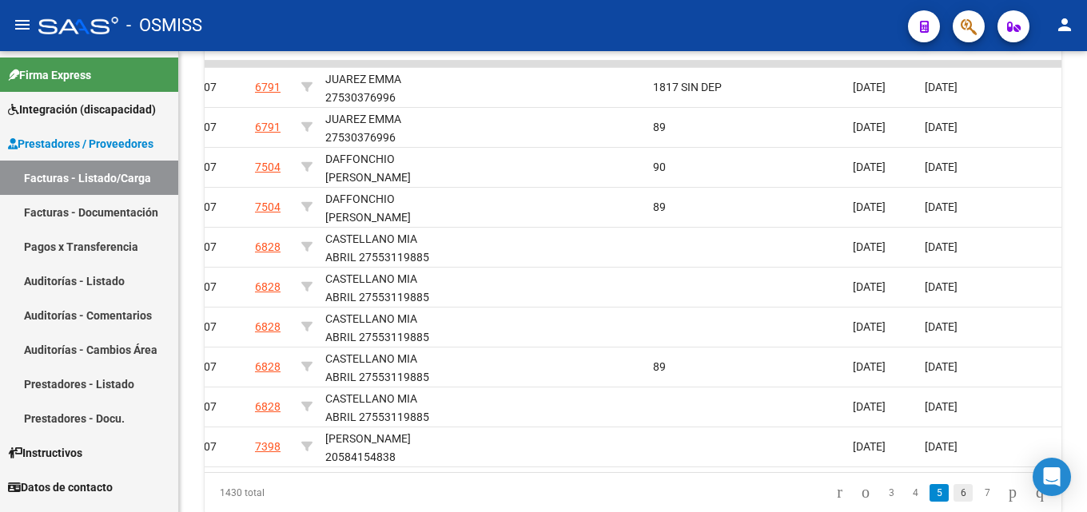
click at [953, 502] on link "6" at bounding box center [962, 493] width 19 height 18
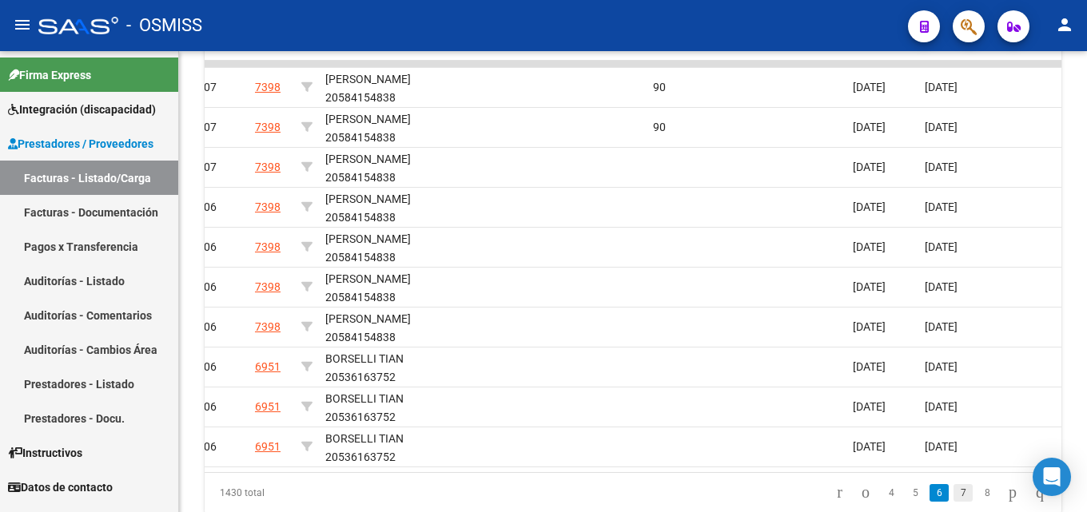
click at [953, 502] on link "7" at bounding box center [962, 493] width 19 height 18
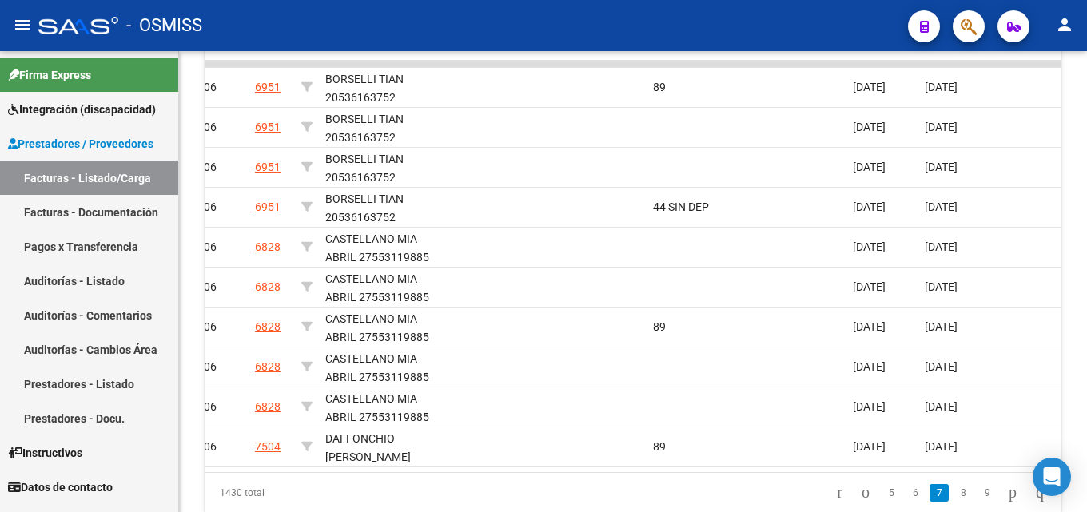
click at [953, 502] on link "8" at bounding box center [962, 493] width 19 height 18
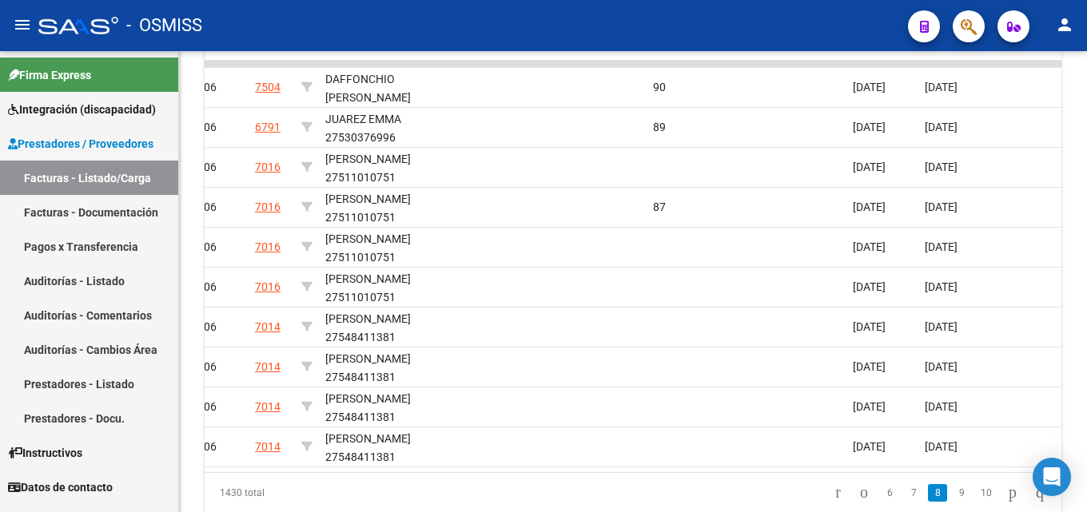
click at [951, 502] on link "9" at bounding box center [960, 493] width 19 height 18
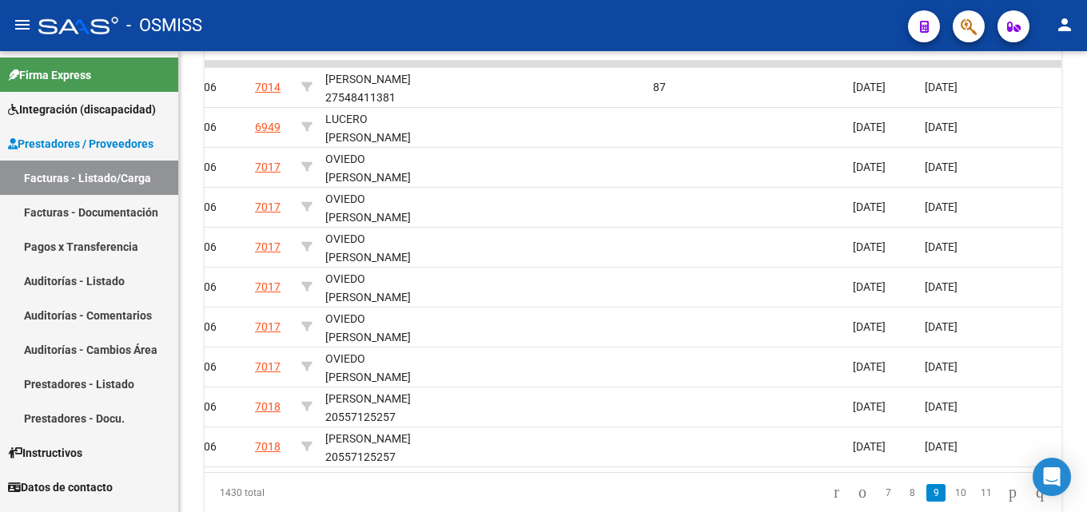
click at [950, 502] on link "10" at bounding box center [960, 493] width 21 height 18
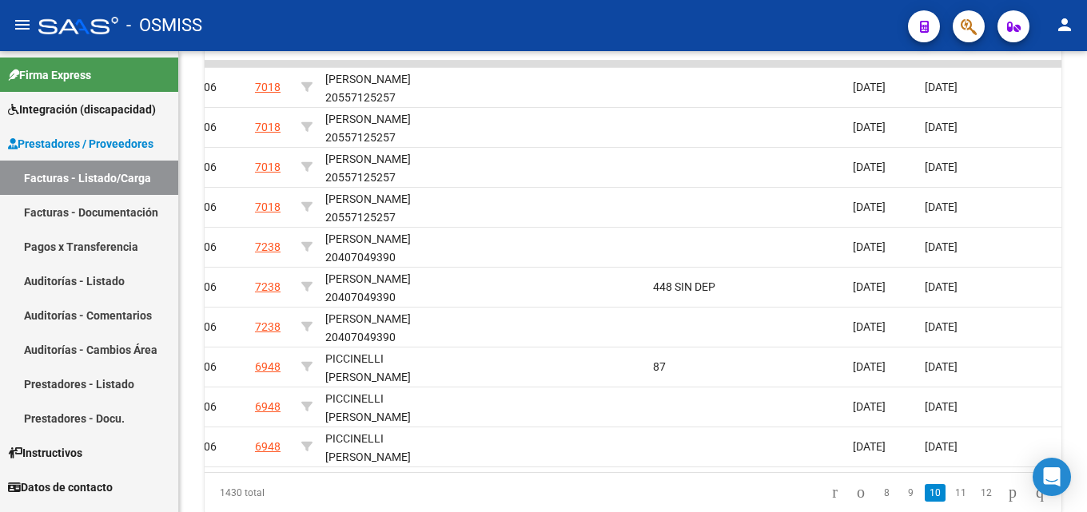
click at [950, 502] on link "11" at bounding box center [960, 493] width 21 height 18
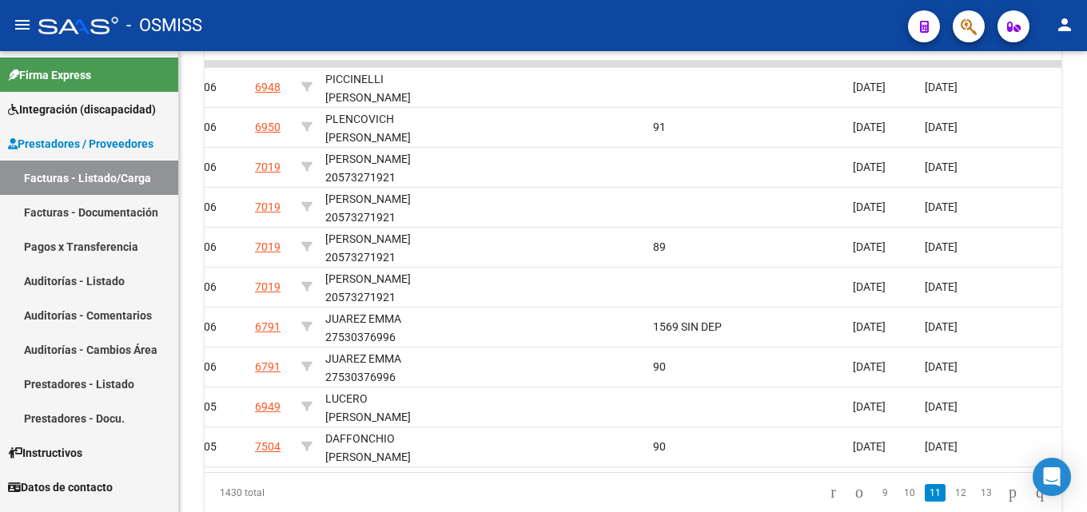
click at [950, 502] on link "12" at bounding box center [960, 493] width 21 height 18
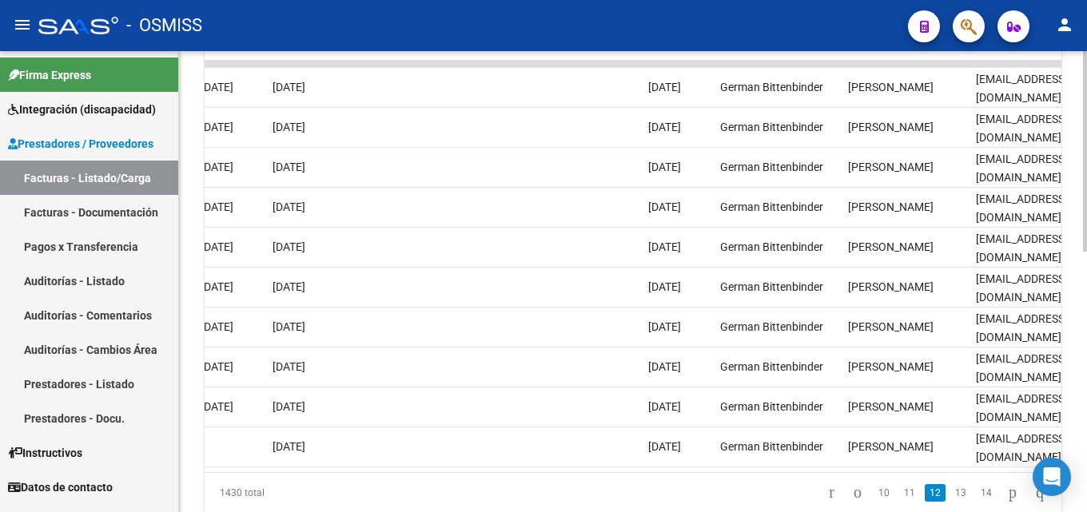
scroll to position [0, 3023]
